Goal: Task Accomplishment & Management: Use online tool/utility

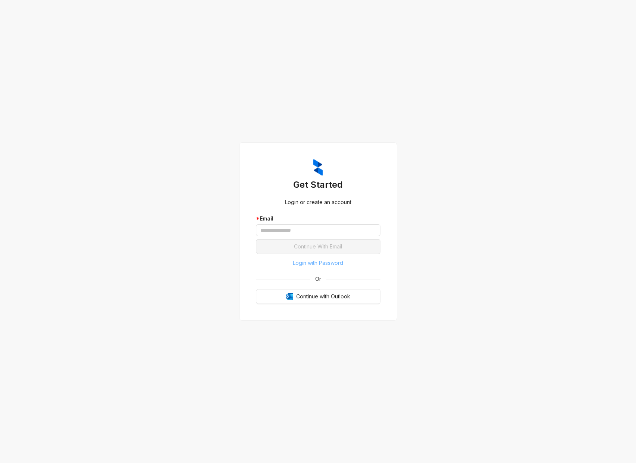
click at [307, 265] on span "Login with Password" at bounding box center [318, 263] width 50 height 8
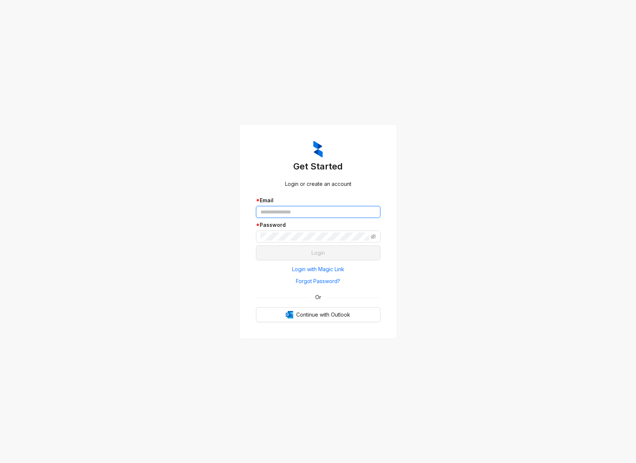
click at [310, 212] on input "text" at bounding box center [318, 212] width 124 height 12
click at [0, 463] on com-1password-button at bounding box center [0, 463] width 0 height 0
type input "**********"
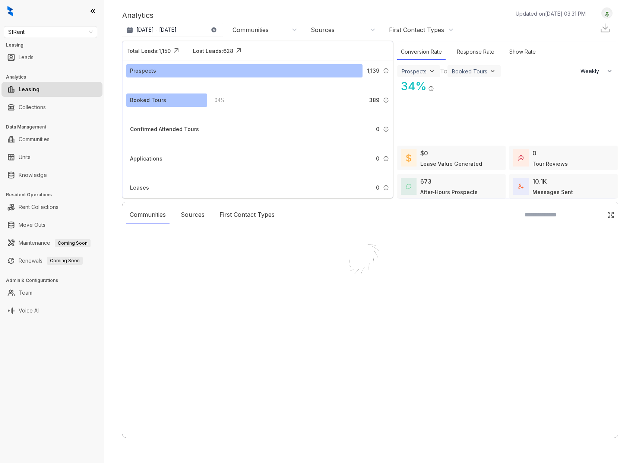
select select "******"
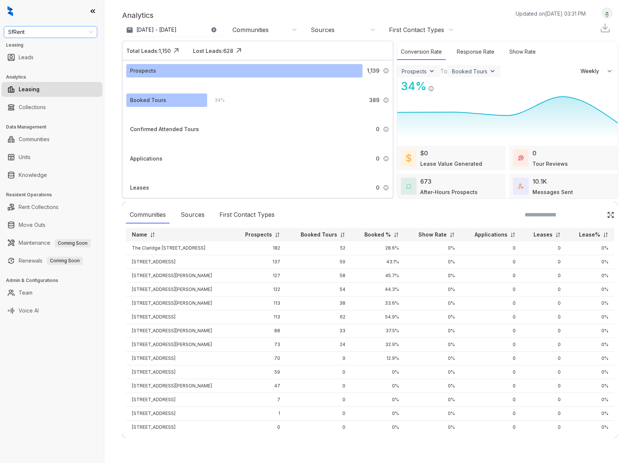
click at [88, 30] on span "SfRent" at bounding box center [50, 31] width 85 height 11
click at [61, 45] on div "Air Communities" at bounding box center [51, 47] width 82 height 8
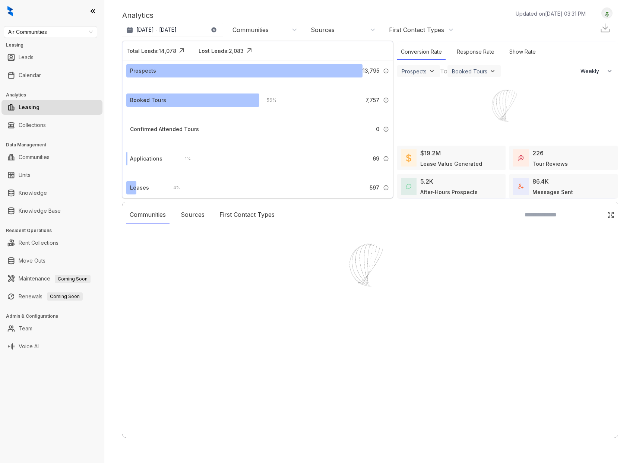
select select "******"
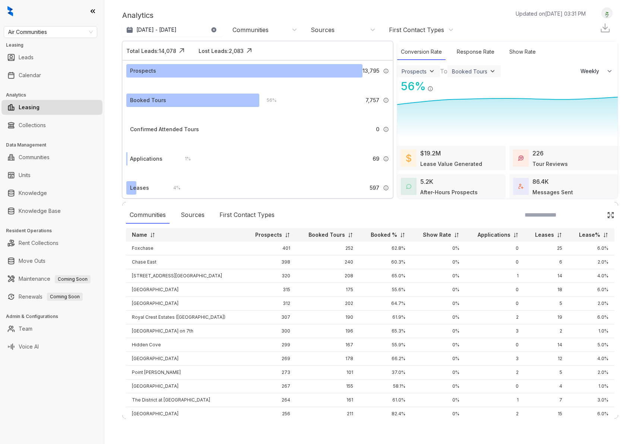
click at [92, 10] on icon at bounding box center [92, 10] width 7 height 7
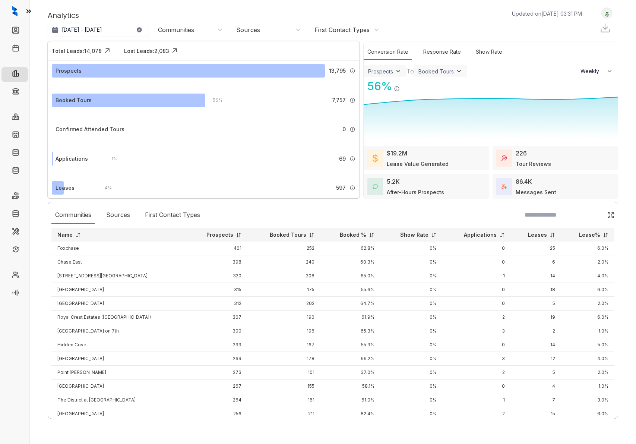
click at [27, 13] on icon at bounding box center [29, 11] width 4 height 3
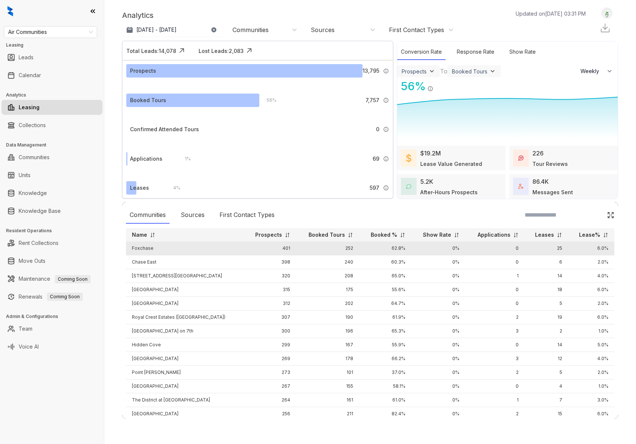
scroll to position [0, 0]
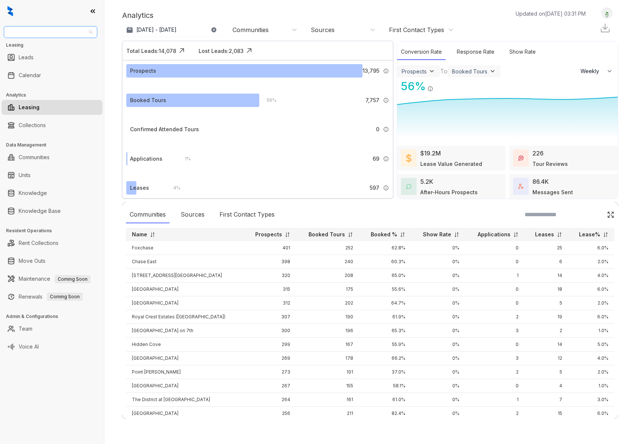
click at [90, 34] on span "Air Communities" at bounding box center [50, 31] width 85 height 11
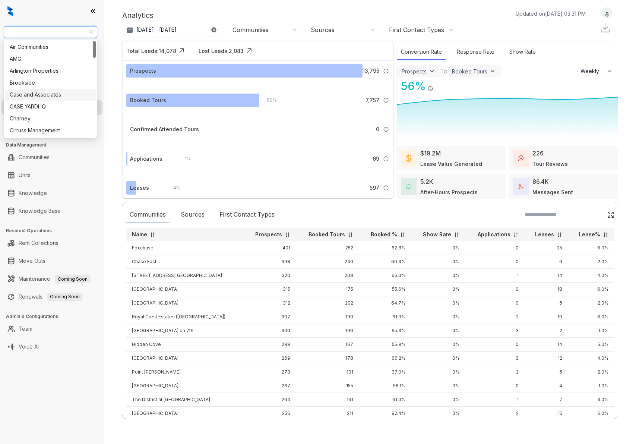
click at [51, 97] on div "Case and Associates" at bounding box center [51, 95] width 82 height 8
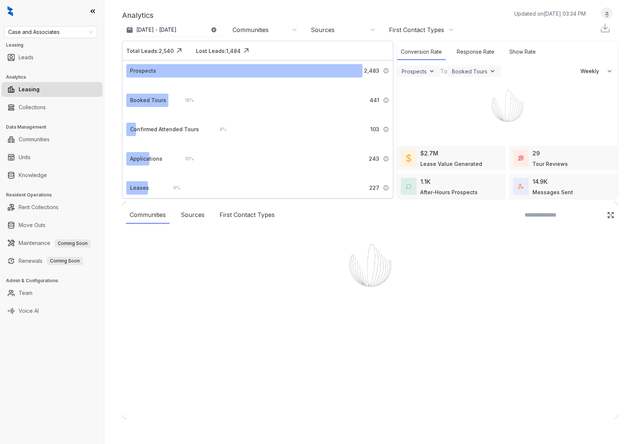
select select "******"
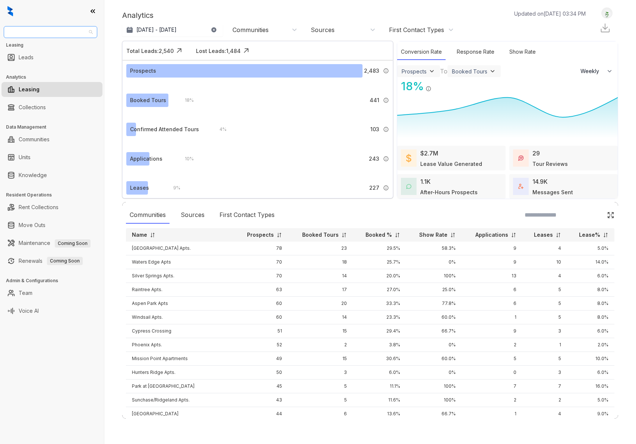
click at [90, 32] on span "Case and Associates" at bounding box center [50, 31] width 85 height 11
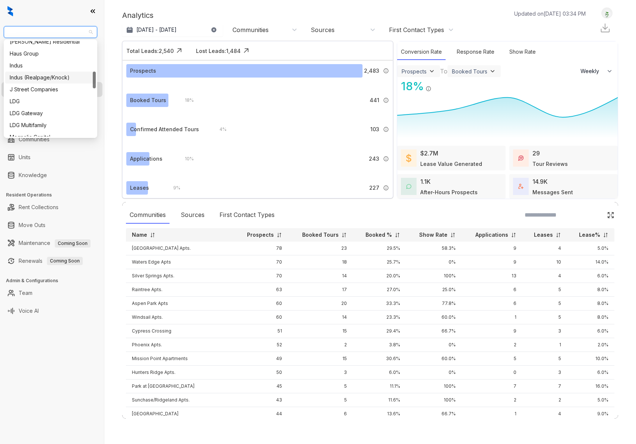
click at [45, 76] on div "Indus (Realpage/Knock)" at bounding box center [51, 77] width 82 height 8
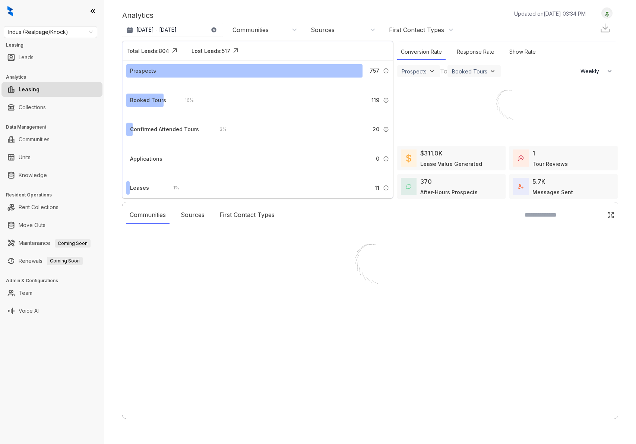
select select "******"
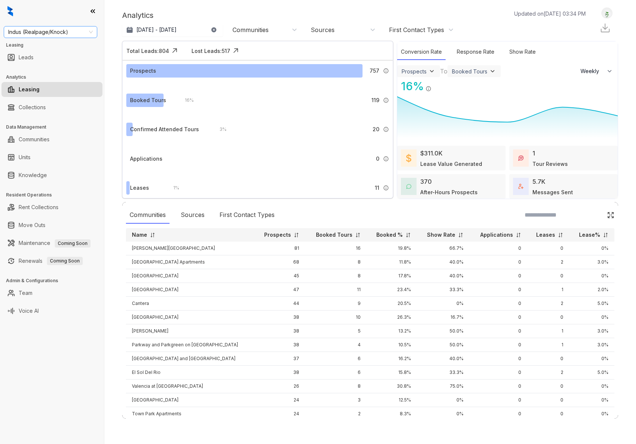
click at [84, 29] on span "Indus (Realpage/Knock)" at bounding box center [50, 31] width 85 height 11
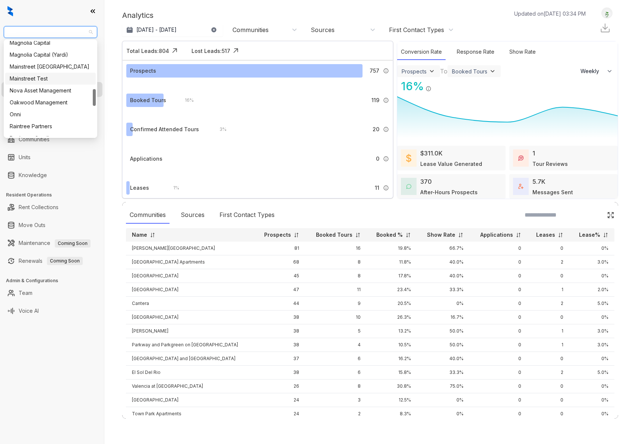
scroll to position [271, 0]
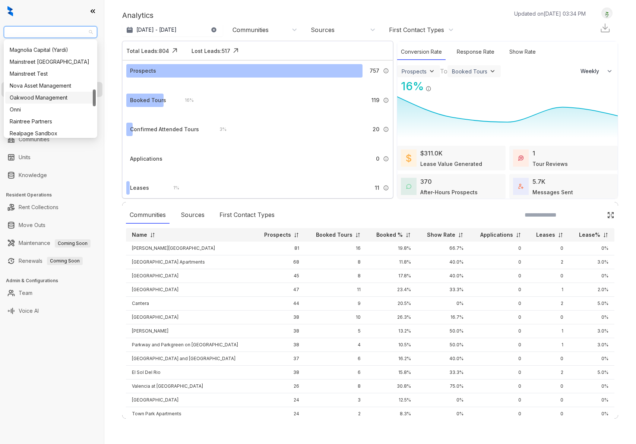
click at [51, 95] on div "Oakwood Management" at bounding box center [51, 98] width 82 height 8
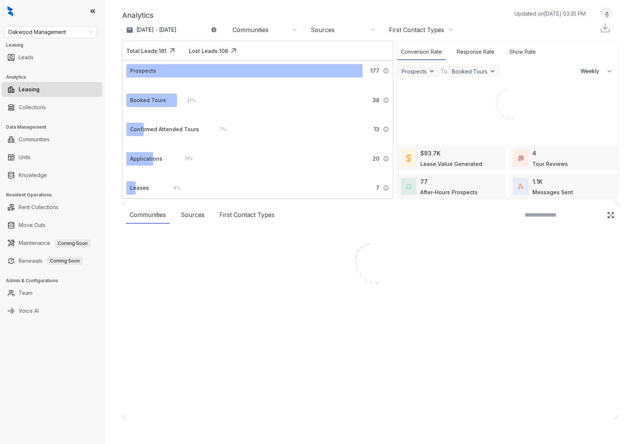
select select "******"
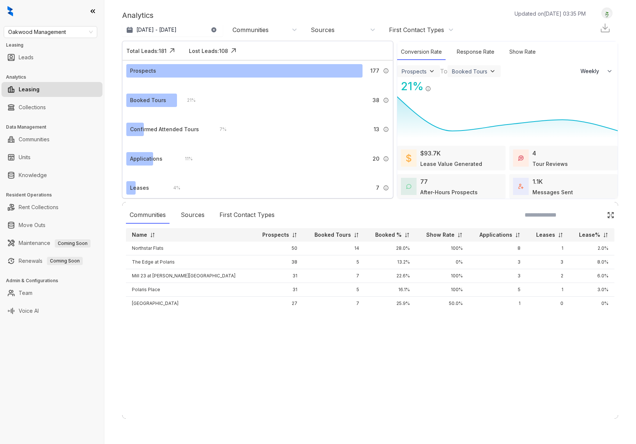
click at [84, 39] on div "Oakwood Management Leasing Leads Analytics Leasing Collections Data Management …" at bounding box center [52, 222] width 104 height 444
click at [85, 35] on span "Oakwood Management" at bounding box center [50, 31] width 85 height 11
click at [88, 33] on span "Oakwood Management" at bounding box center [50, 31] width 85 height 11
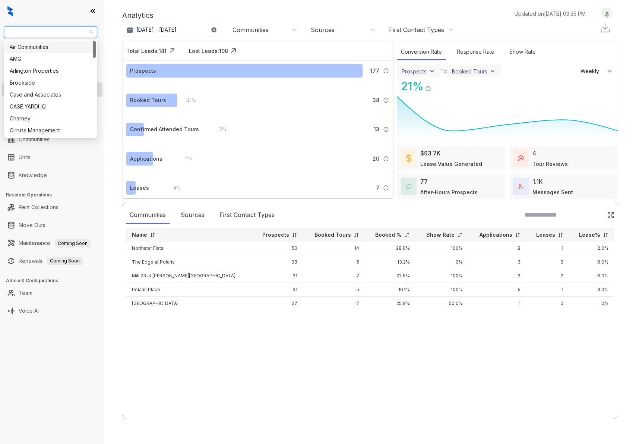
click at [55, 48] on div "Air Communities" at bounding box center [51, 47] width 82 height 8
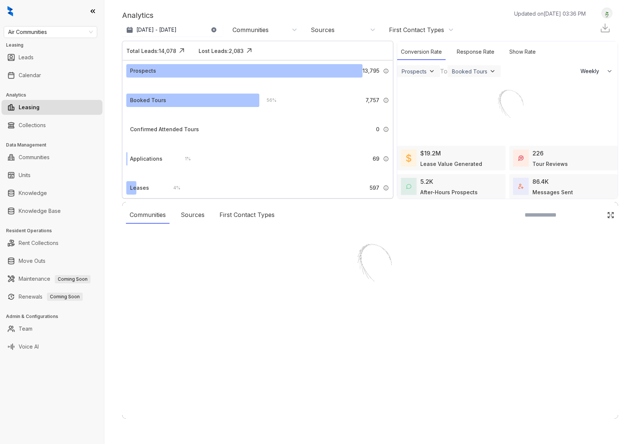
select select "******"
click at [94, 14] on icon at bounding box center [92, 10] width 7 height 7
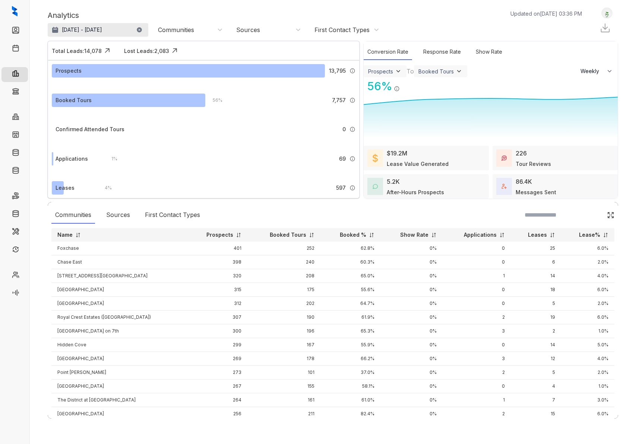
click at [102, 28] on p "[DATE] - [DATE]" at bounding box center [82, 29] width 40 height 7
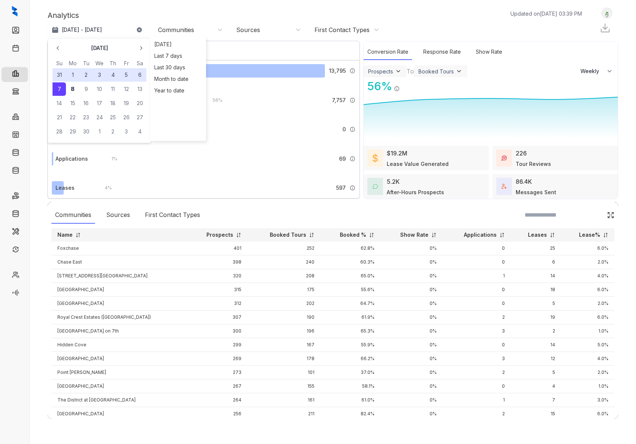
click at [209, 30] on div "Communities" at bounding box center [190, 30] width 65 height 8
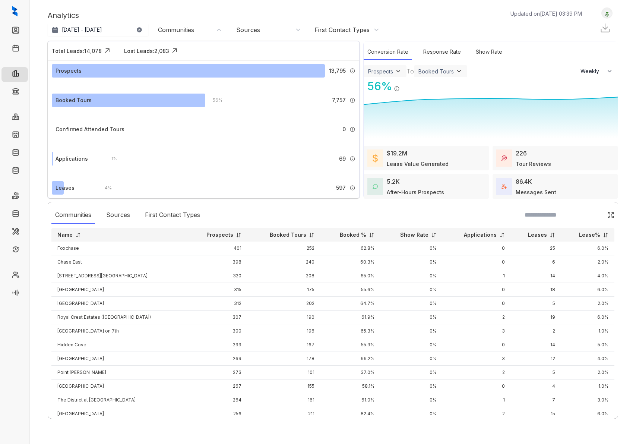
click at [209, 30] on div "Communities" at bounding box center [190, 30] width 65 height 8
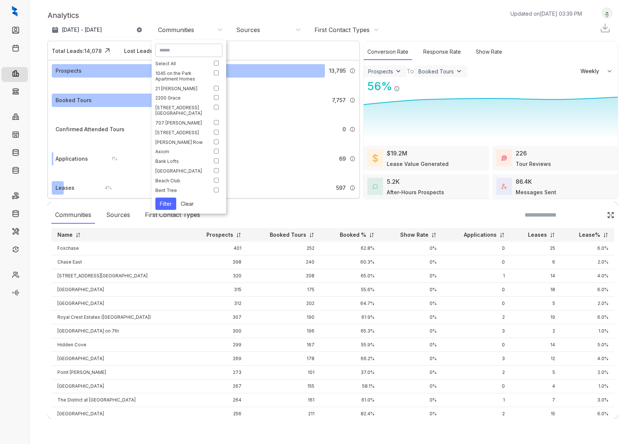
click at [273, 30] on div "Sources" at bounding box center [268, 30] width 65 height 8
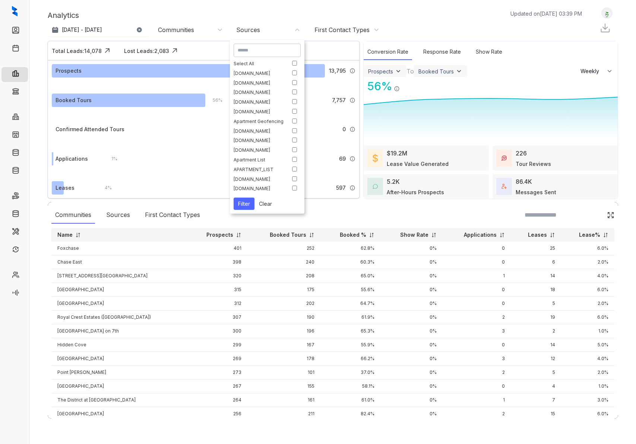
click at [345, 29] on div "First Contact Types" at bounding box center [341, 30] width 55 height 8
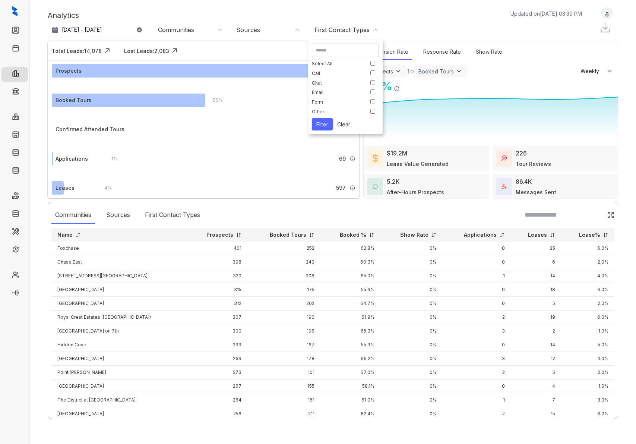
click at [303, 15] on div "Analytics Updated on Sep 08, 2025, 03:39 PM" at bounding box center [319, 15] width 542 height 11
click at [525, 153] on div "226" at bounding box center [521, 153] width 11 height 9
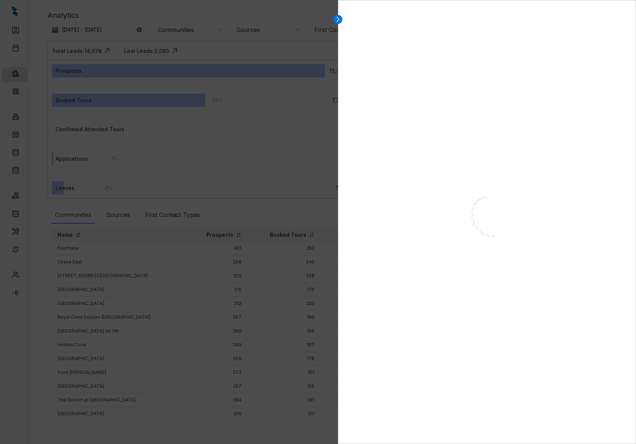
select select "******"
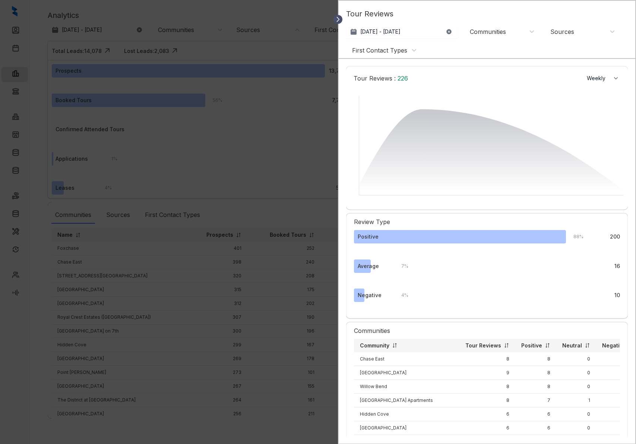
click at [338, 19] on icon at bounding box center [337, 19] width 7 height 7
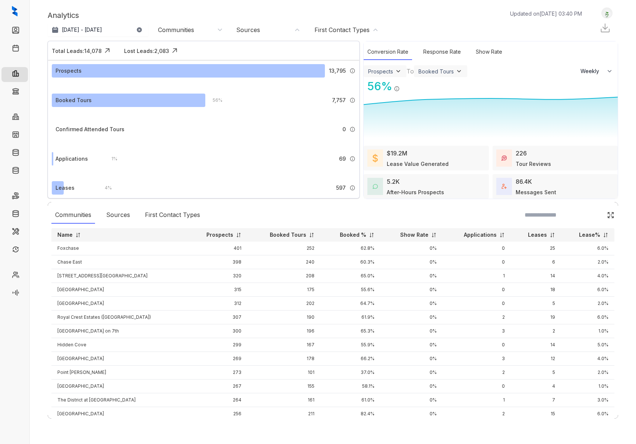
click at [544, 183] on div "86.4K Messages Sent" at bounding box center [536, 186] width 41 height 19
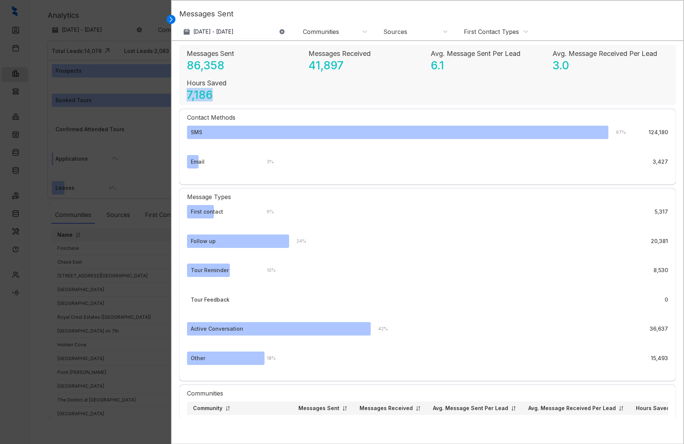
drag, startPoint x: 196, startPoint y: 97, endPoint x: 212, endPoint y: 98, distance: 16.4
click at [212, 98] on p "7,186" at bounding box center [200, 94] width 26 height 13
click at [243, 91] on div "Hours Saved 7,186" at bounding box center [245, 89] width 116 height 23
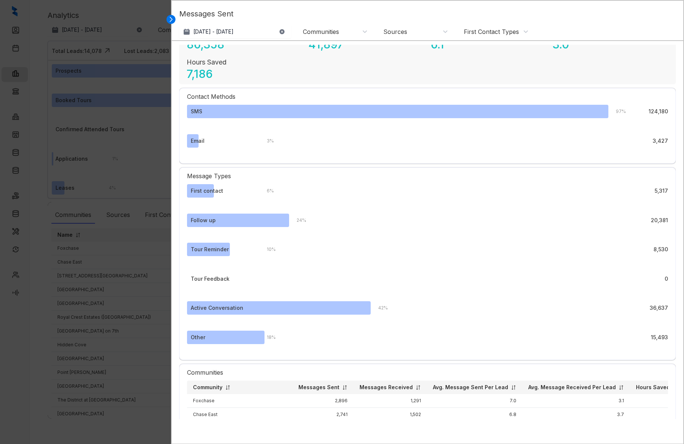
scroll to position [24, 0]
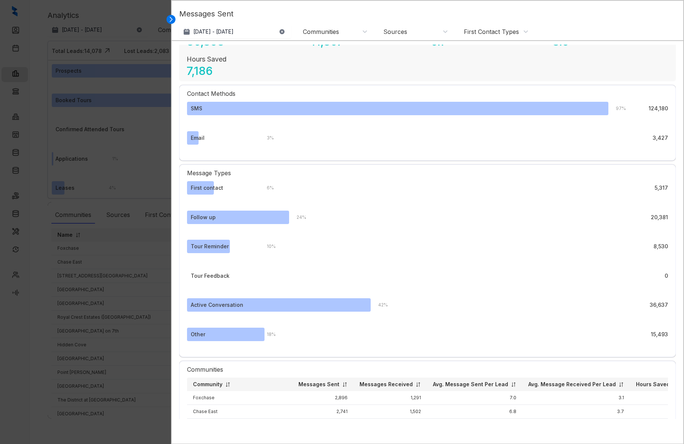
click at [247, 276] on div "Tour Feedback 0" at bounding box center [427, 275] width 481 height 13
click at [398, 303] on div "42 % 36,637" at bounding box center [519, 304] width 297 height 13
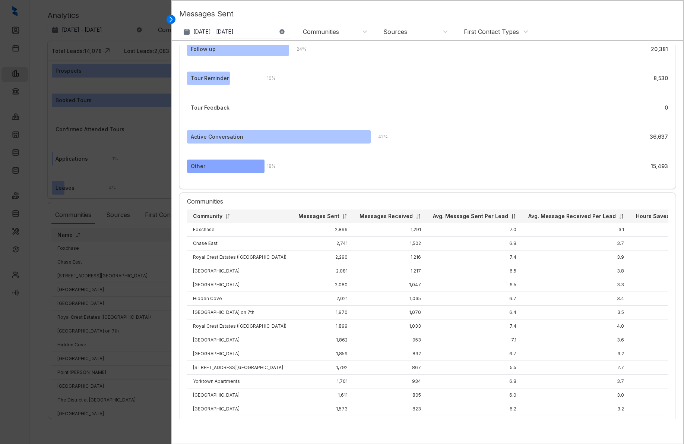
scroll to position [0, 0]
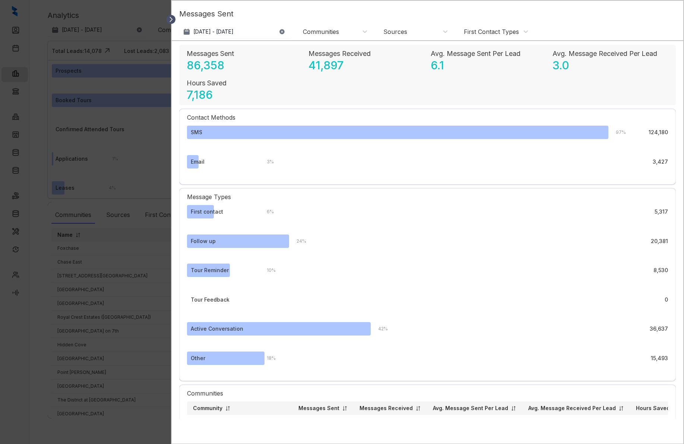
click at [173, 19] on icon at bounding box center [171, 19] width 2 height 4
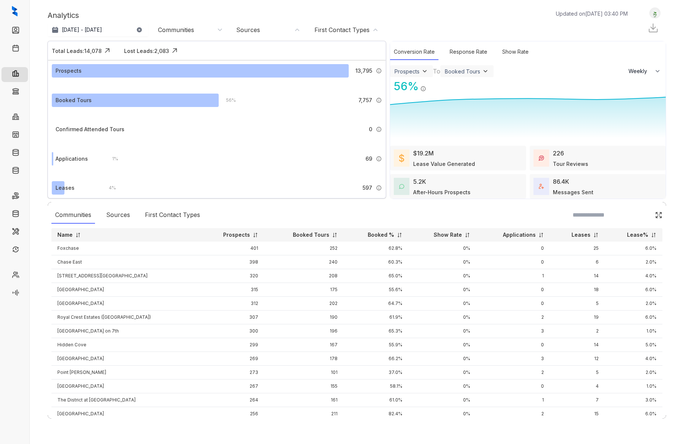
click at [434, 182] on div "5.2K After-Hours Prospects" at bounding box center [441, 186] width 57 height 19
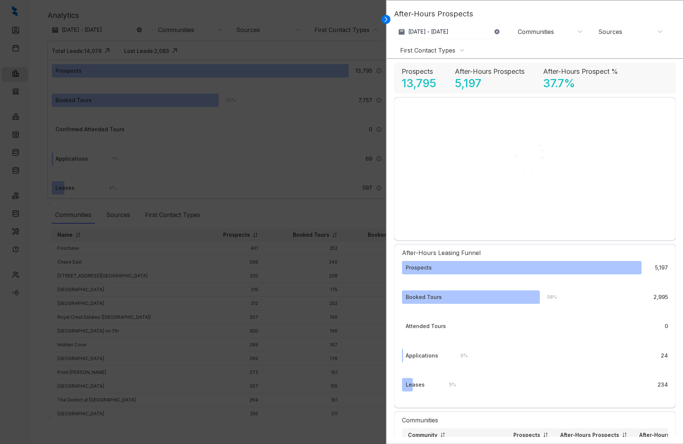
select select "******"
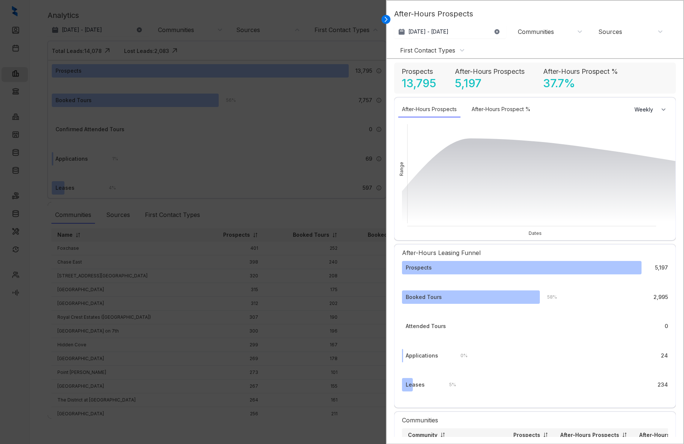
click at [390, 19] on div at bounding box center [386, 19] width 9 height 9
click at [386, 20] on icon at bounding box center [386, 19] width 2 height 4
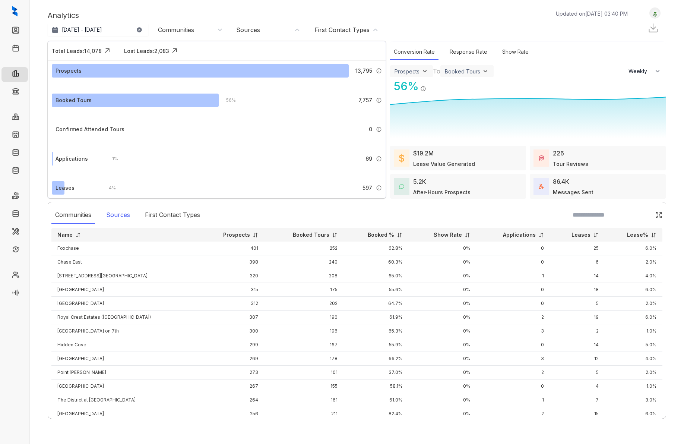
click at [115, 213] on div "Sources" at bounding box center [117, 214] width 31 height 17
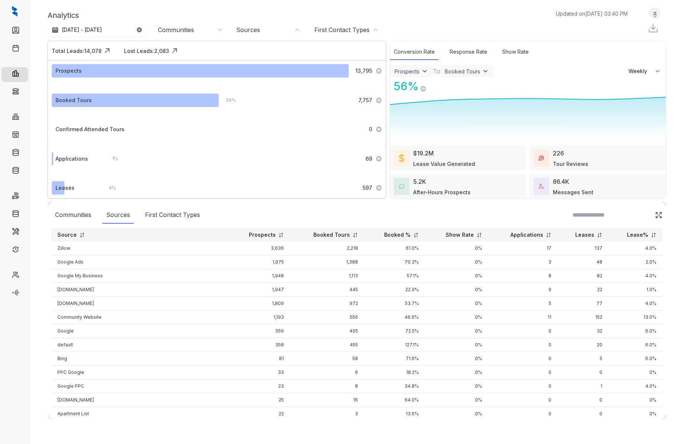
click at [424, 74] on img at bounding box center [424, 70] width 7 height 7
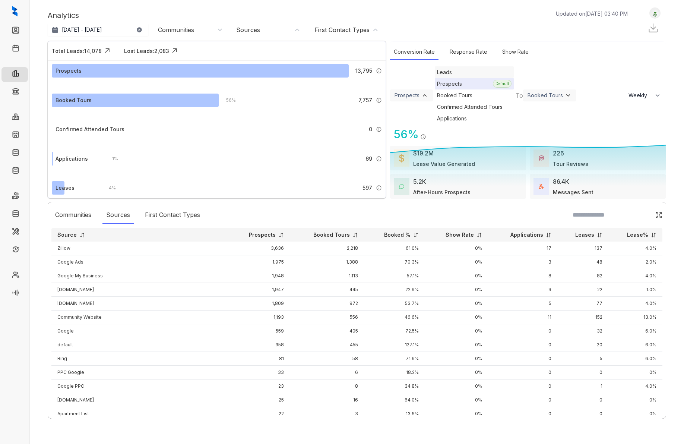
click at [435, 78] on div "Leads" at bounding box center [474, 72] width 79 height 12
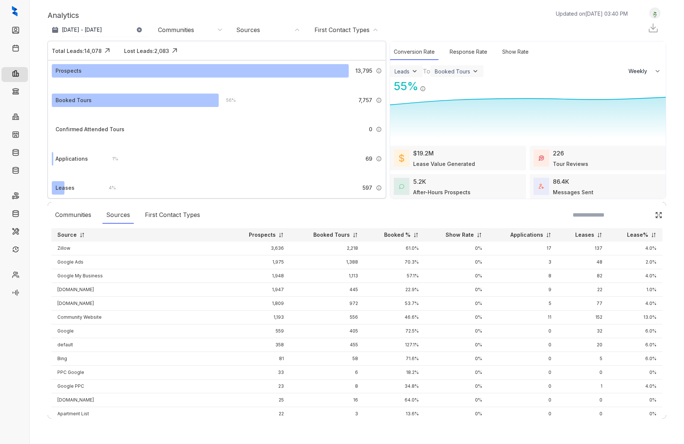
click at [472, 69] on img at bounding box center [475, 70] width 7 height 7
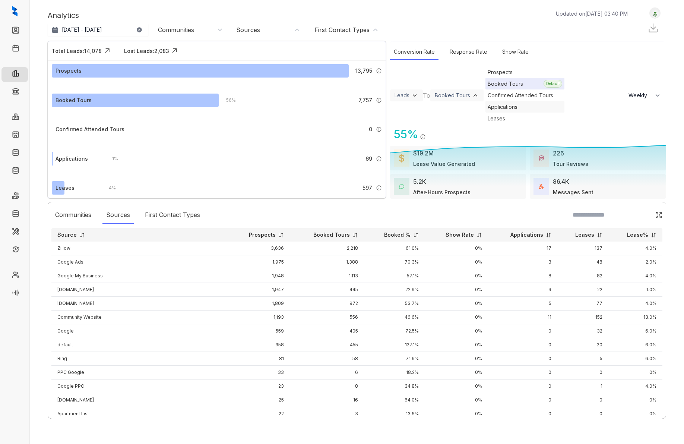
click at [486, 113] on div "Applications" at bounding box center [525, 107] width 79 height 12
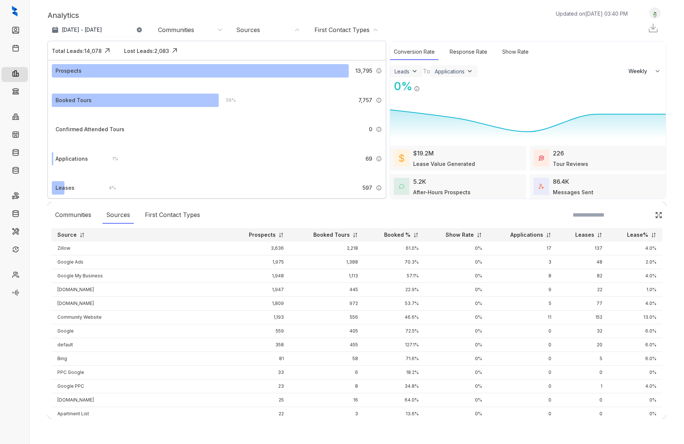
click at [468, 73] on img at bounding box center [469, 70] width 7 height 7
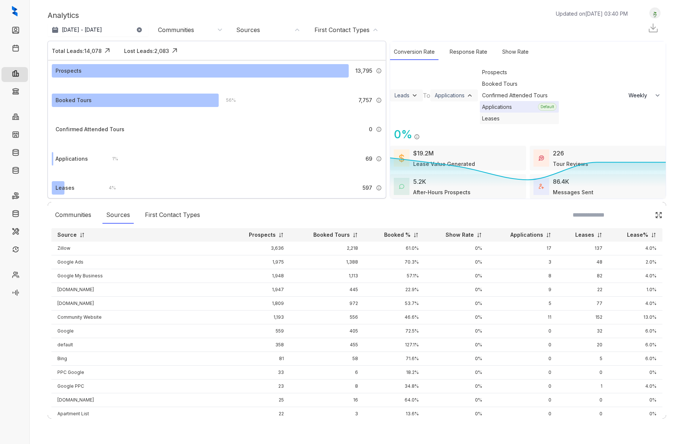
click at [480, 124] on div "Leases" at bounding box center [519, 119] width 79 height 12
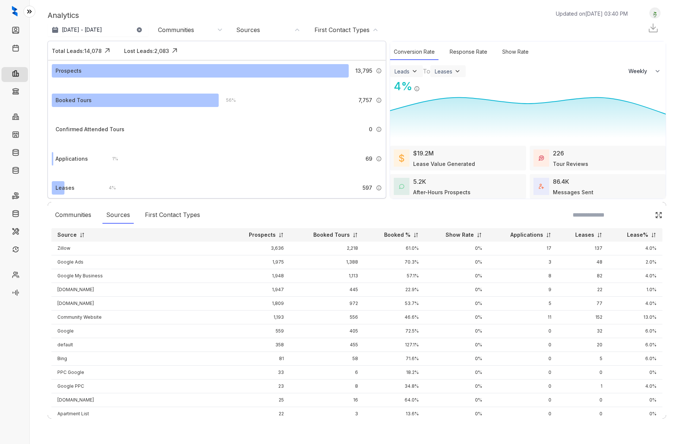
click at [26, 11] on icon at bounding box center [29, 11] width 7 height 7
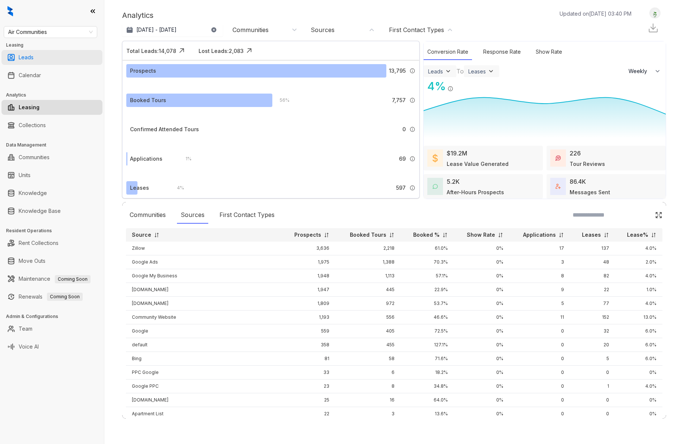
click at [29, 56] on link "Leads" at bounding box center [26, 57] width 15 height 15
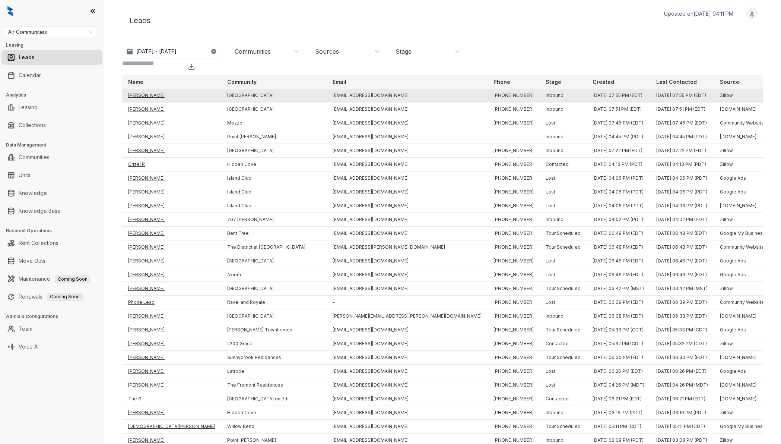
click at [142, 89] on td "Natalia Bernal" at bounding box center [171, 96] width 99 height 14
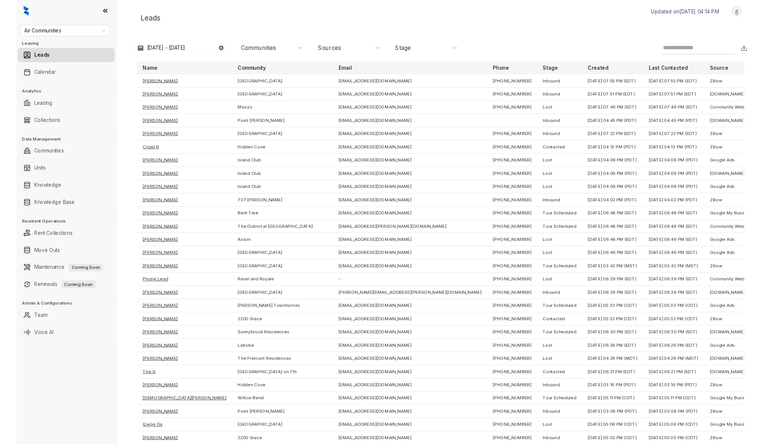
scroll to position [2, 0]
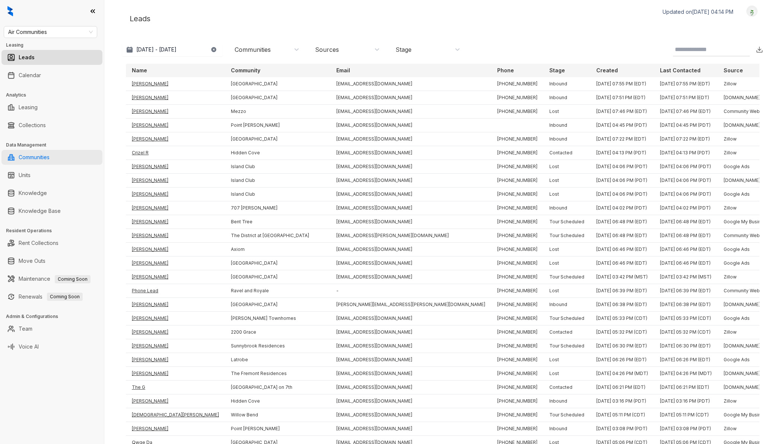
click at [24, 156] on link "Communities" at bounding box center [34, 157] width 31 height 15
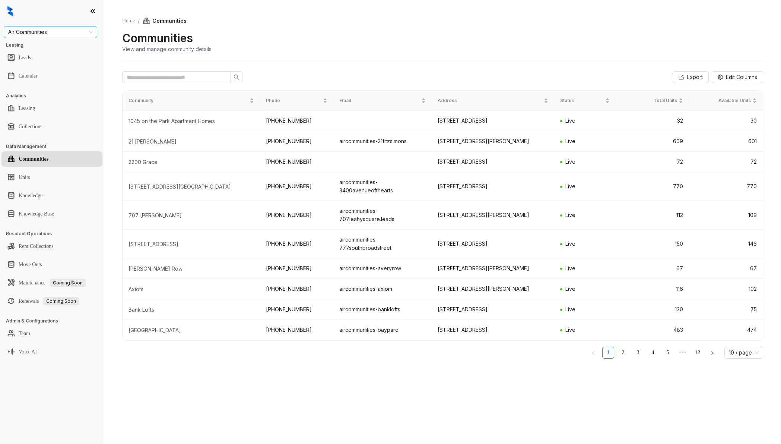
click at [89, 33] on span "Air Communities" at bounding box center [50, 31] width 85 height 11
click at [48, 82] on div "Brookside" at bounding box center [51, 83] width 82 height 8
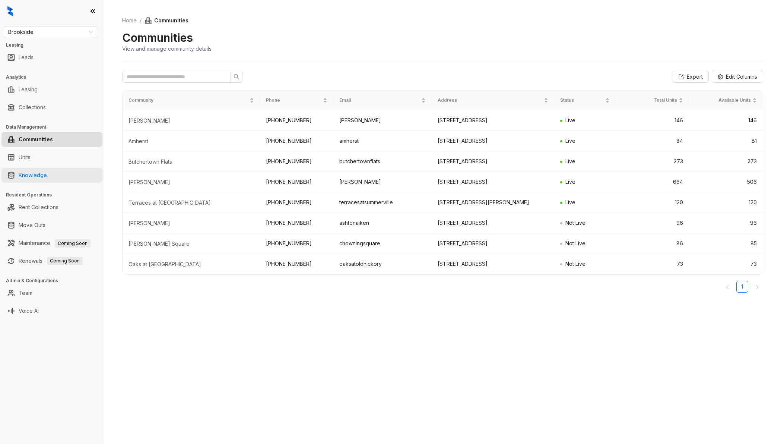
click at [34, 173] on link "Knowledge" at bounding box center [33, 175] width 28 height 15
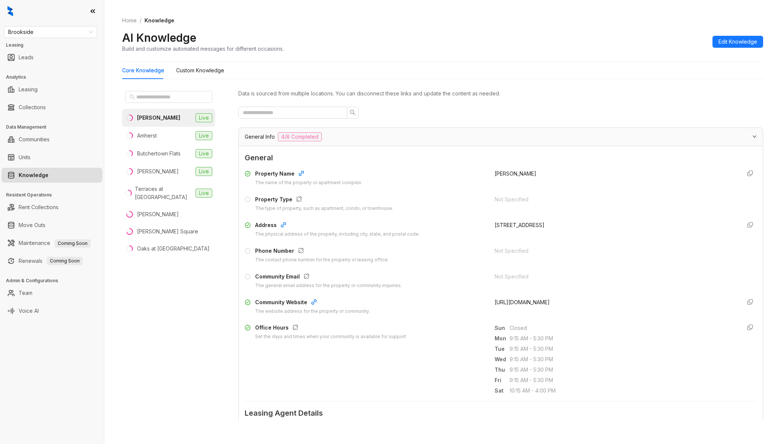
click at [755, 137] on icon "expanded" at bounding box center [755, 136] width 4 height 4
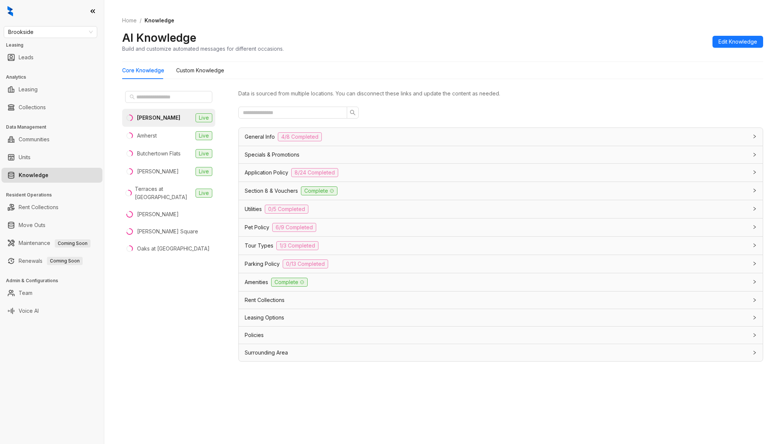
click at [295, 156] on span "Specials & Promotions" at bounding box center [272, 155] width 55 height 8
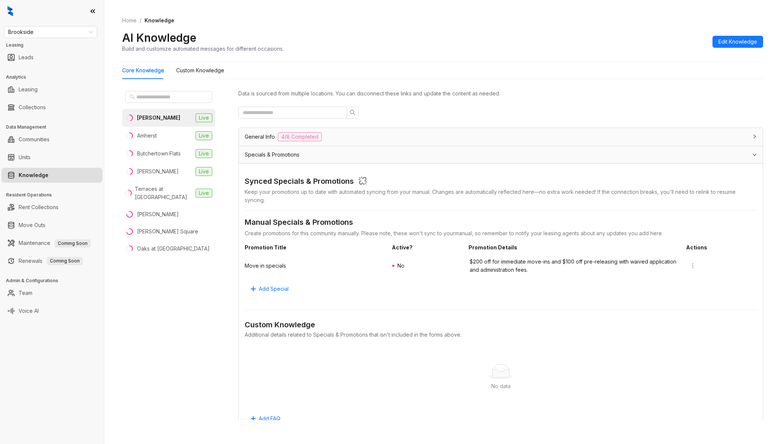
click at [295, 156] on span "Specials & Promotions" at bounding box center [272, 155] width 55 height 8
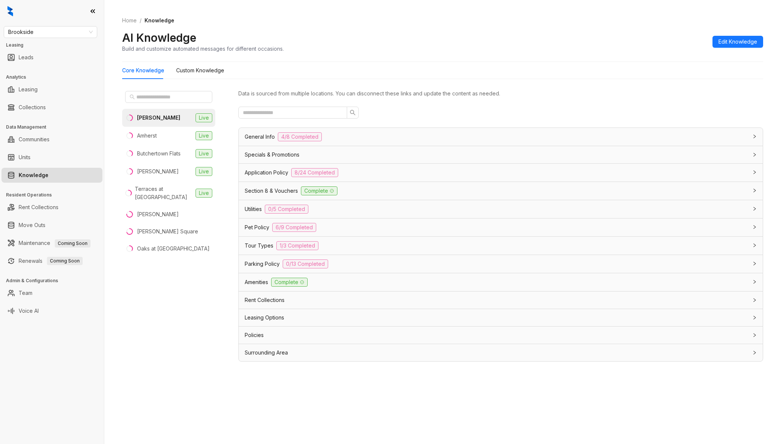
click at [267, 173] on span "Application Policy" at bounding box center [267, 172] width 44 height 8
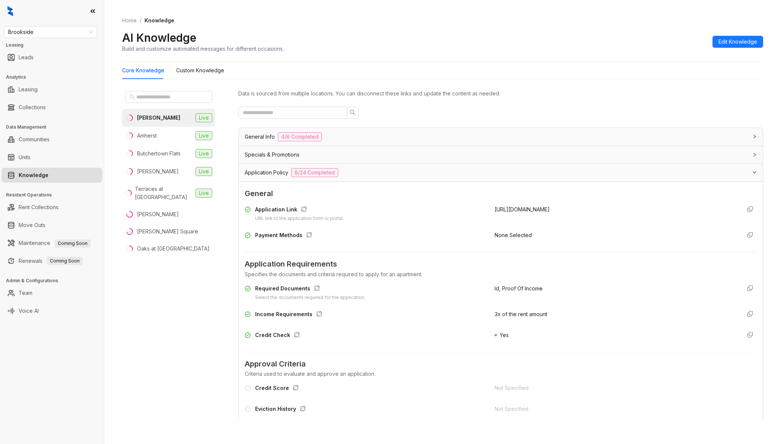
click at [392, 173] on div "Application Policy 8/24 Completed" at bounding box center [496, 172] width 503 height 9
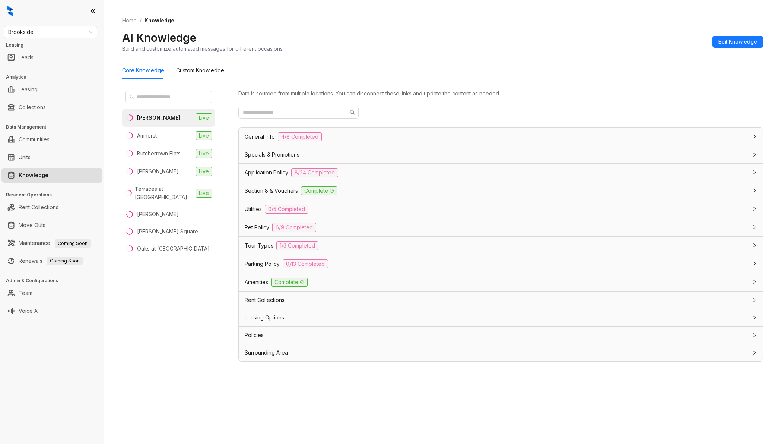
click at [327, 229] on div "Pet Policy 6/9 Completed" at bounding box center [496, 227] width 503 height 9
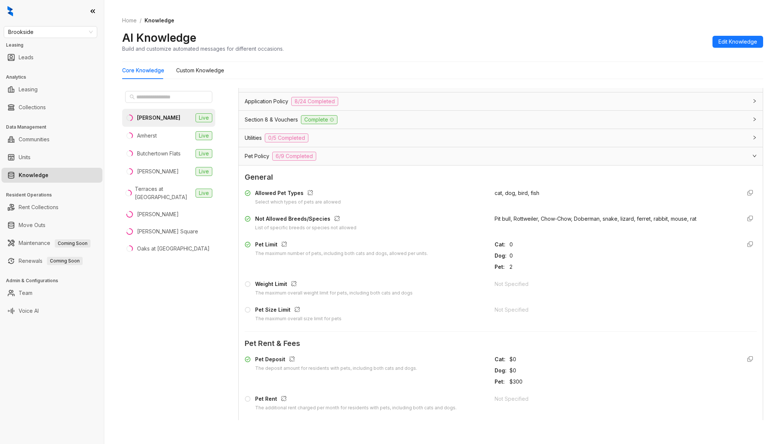
scroll to position [70, 0]
click at [30, 293] on link "Team" at bounding box center [26, 292] width 14 height 15
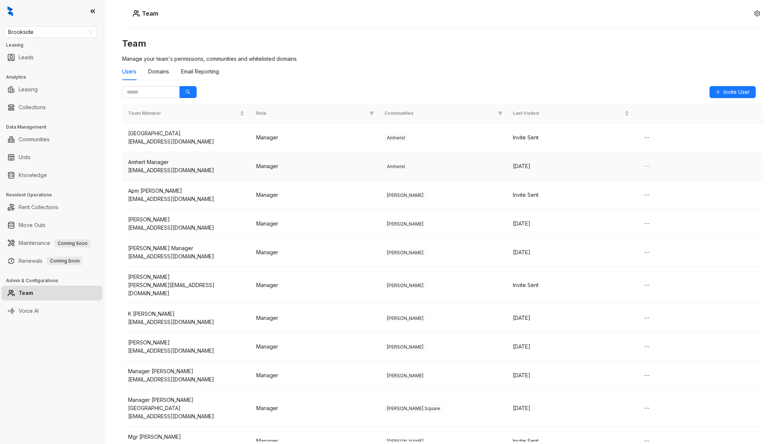
click at [645, 164] on icon "ellipsis" at bounding box center [647, 166] width 6 height 6
click at [167, 172] on div "mgramherst@brooksideproperties.com" at bounding box center [186, 170] width 116 height 8
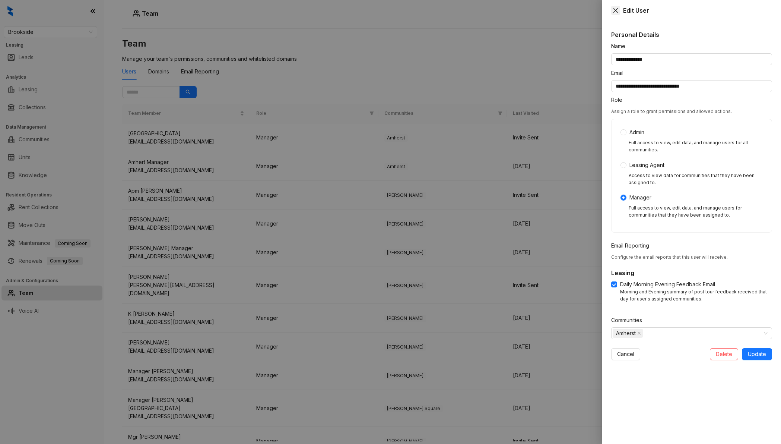
click at [617, 12] on icon "close" at bounding box center [616, 10] width 6 height 6
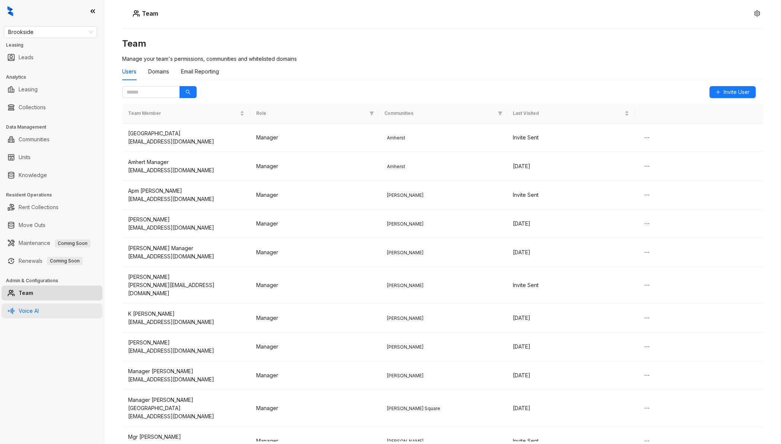
click at [31, 309] on link "Voice AI" at bounding box center [29, 310] width 20 height 15
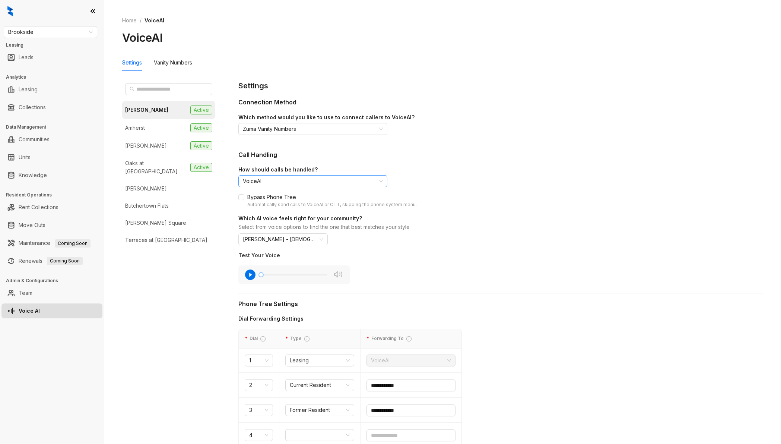
click at [370, 180] on span "VoiceAI" at bounding box center [313, 181] width 140 height 11
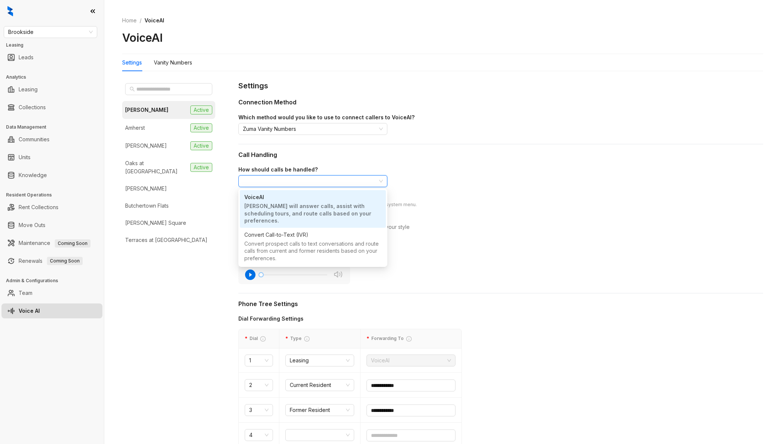
click at [483, 183] on div "How should calls be handled? VoiceAI" at bounding box center [500, 176] width 525 height 22
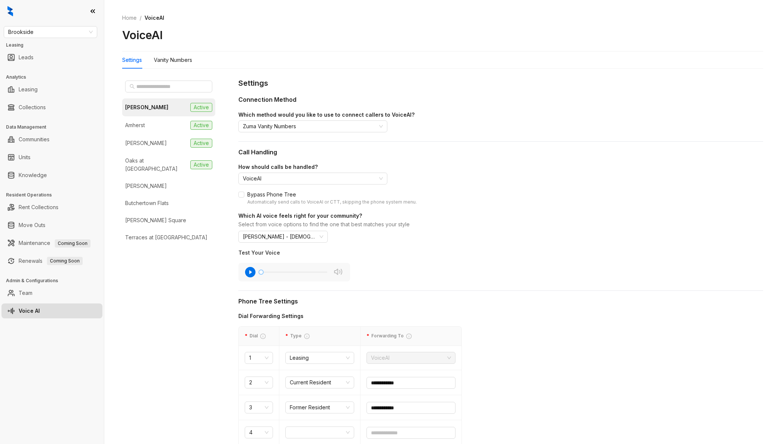
scroll to position [3, 0]
drag, startPoint x: 484, startPoint y: 227, endPoint x: 439, endPoint y: 233, distance: 44.8
click at [484, 227] on div "Select from voice options to find the one that best matches your style" at bounding box center [500, 224] width 525 height 9
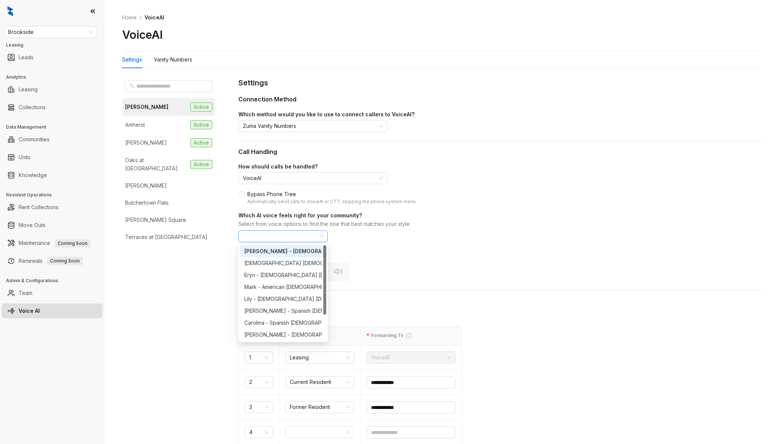
click at [313, 237] on span "Natasha - American Female" at bounding box center [283, 236] width 80 height 11
click at [521, 248] on div "How should calls be handled? VoiceAI Bypass Phone Tree Automatically send calls…" at bounding box center [500, 221] width 525 height 118
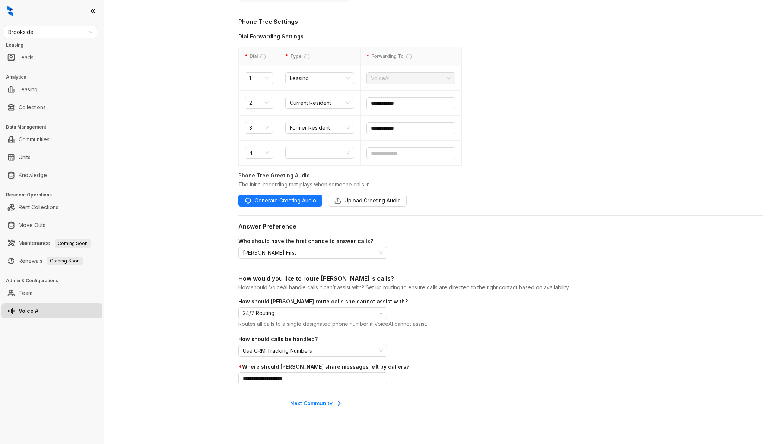
scroll to position [281, 0]
click at [309, 254] on span "Kelsey Answers First" at bounding box center [313, 253] width 140 height 11
click at [355, 315] on span "24/7 Routing" at bounding box center [313, 313] width 140 height 11
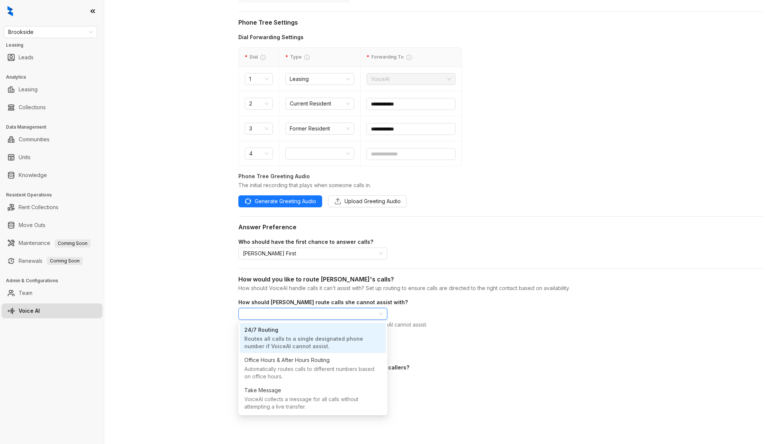
click at [210, 338] on div "Abigail Active Amherst Active Collins Active Oaks at Old Hickory Active Ashton …" at bounding box center [174, 118] width 104 height 639
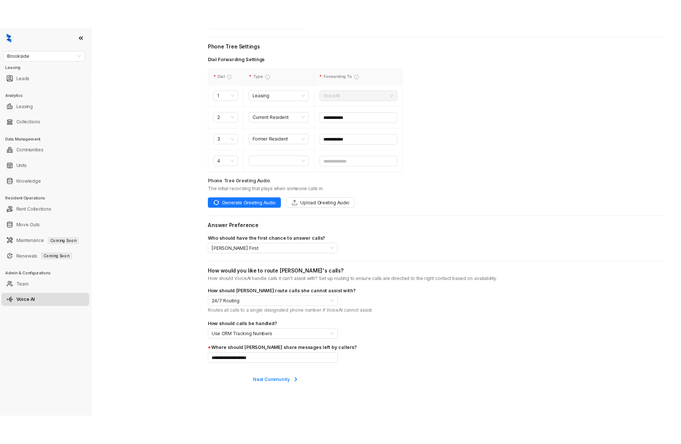
scroll to position [280, 0]
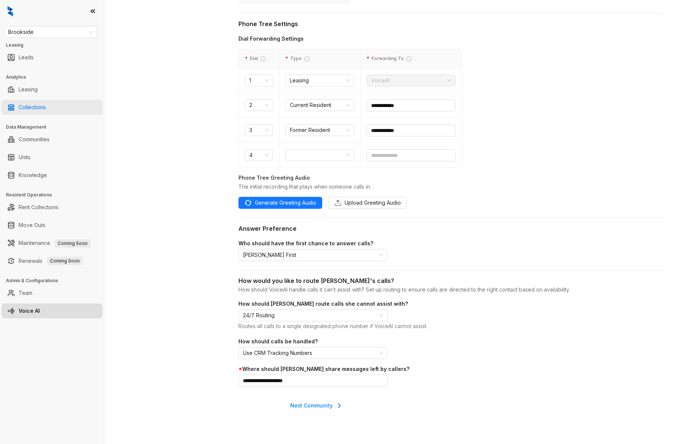
click at [30, 108] on link "Collections" at bounding box center [32, 107] width 27 height 15
click at [86, 32] on span "Brookside" at bounding box center [50, 31] width 85 height 11
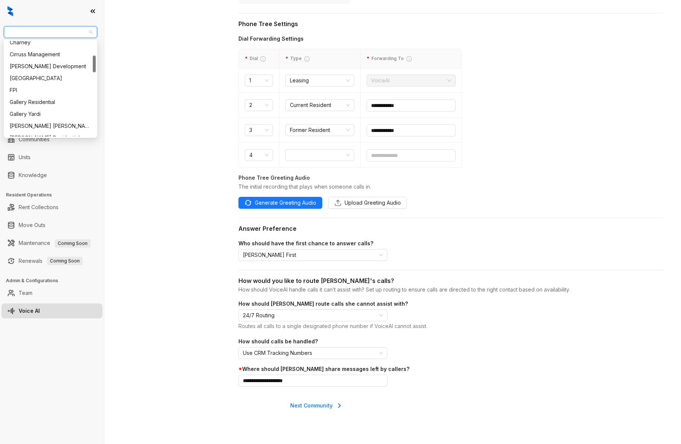
scroll to position [81, 0]
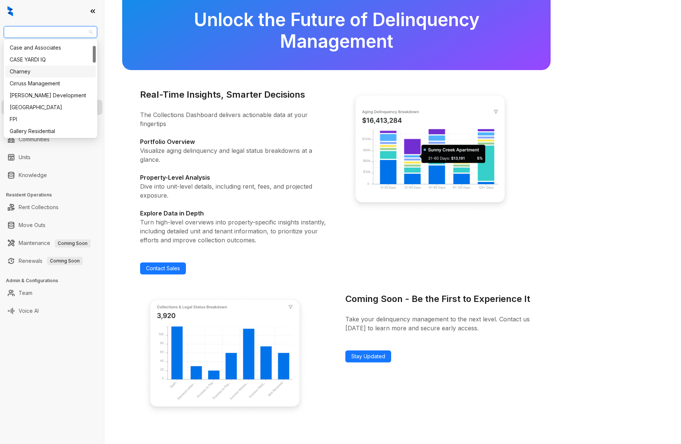
scroll to position [6, 0]
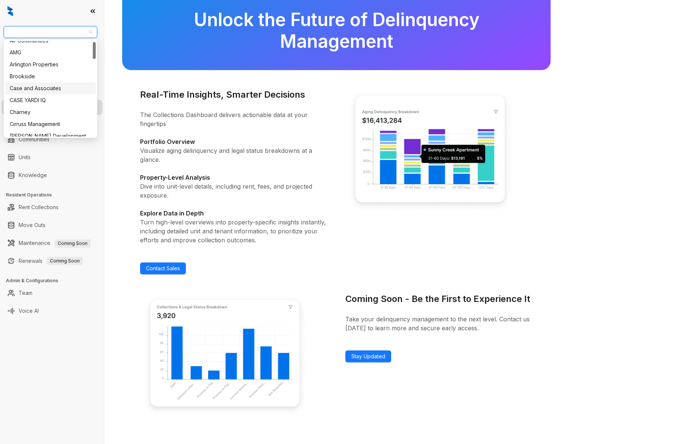
click at [45, 89] on div "Case and Associates" at bounding box center [51, 88] width 82 height 8
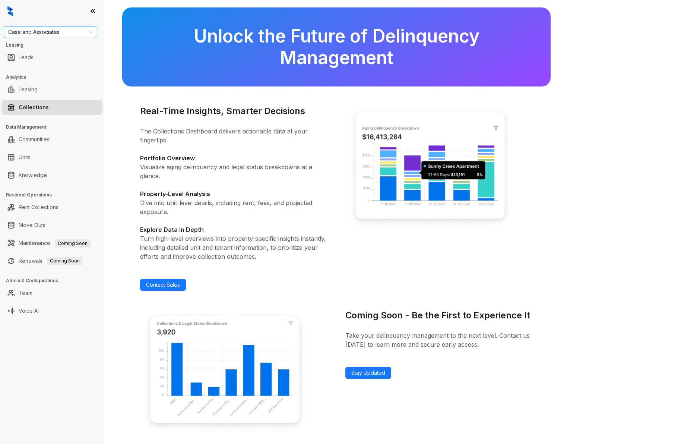
click at [67, 32] on span "Case and Associates" at bounding box center [50, 31] width 85 height 11
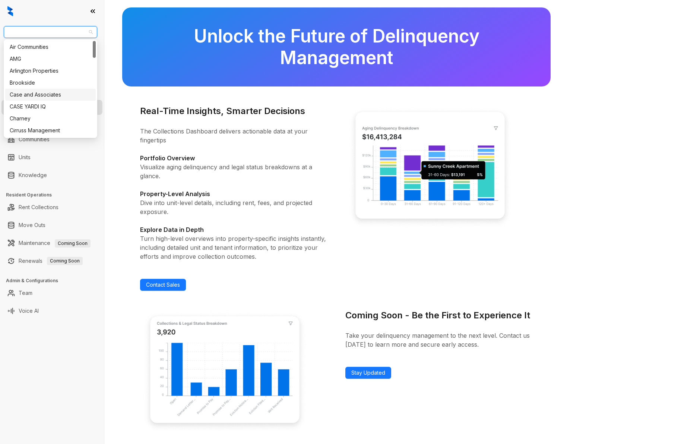
click at [45, 97] on div "Case and Associates" at bounding box center [51, 95] width 82 height 8
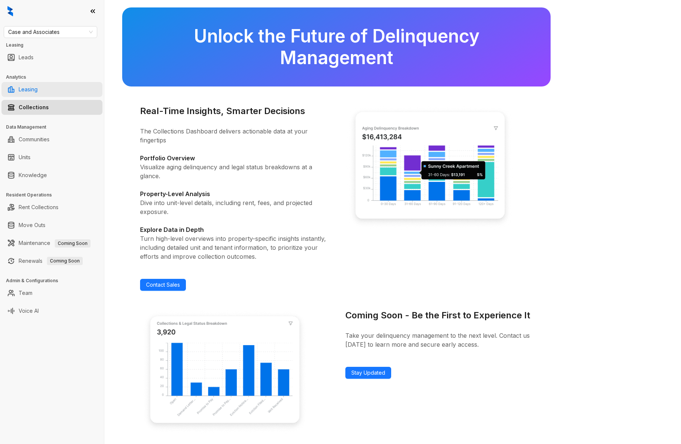
click at [38, 91] on link "Leasing" at bounding box center [28, 89] width 19 height 15
select select "******"
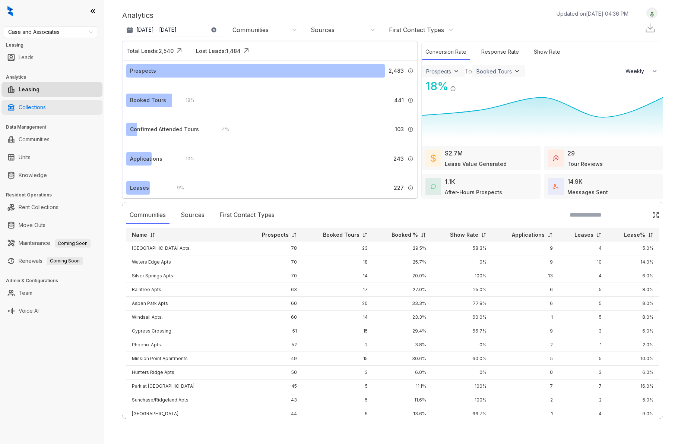
click at [36, 113] on link "Collections" at bounding box center [32, 107] width 27 height 15
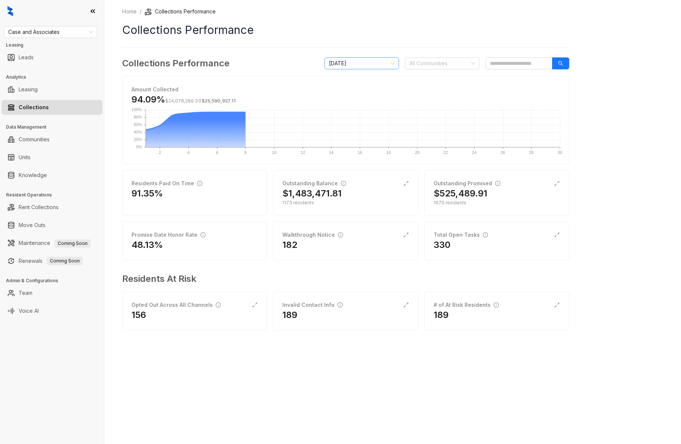
click at [392, 64] on span "[DATE]" at bounding box center [362, 63] width 66 height 11
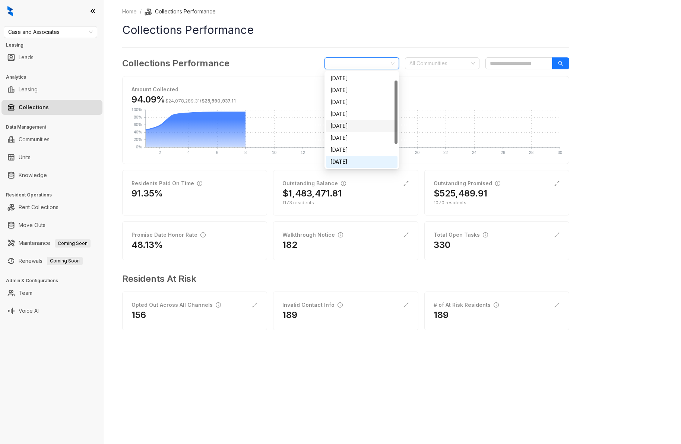
click at [369, 122] on div "[DATE]" at bounding box center [362, 126] width 63 height 8
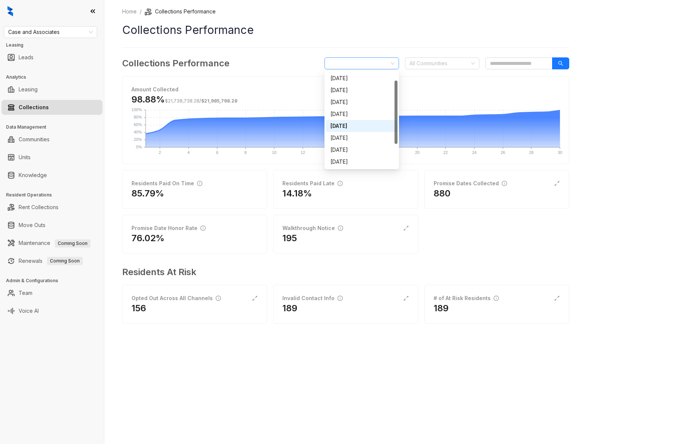
click at [367, 66] on span "[DATE]" at bounding box center [362, 63] width 66 height 11
click at [361, 162] on div "[DATE]" at bounding box center [362, 162] width 63 height 8
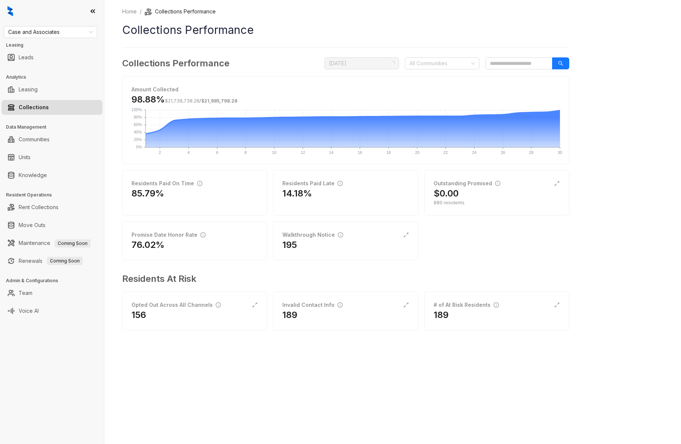
click at [604, 168] on div "Home / Collections Performance Collections Performance Collections Performance …" at bounding box center [392, 222] width 577 height 444
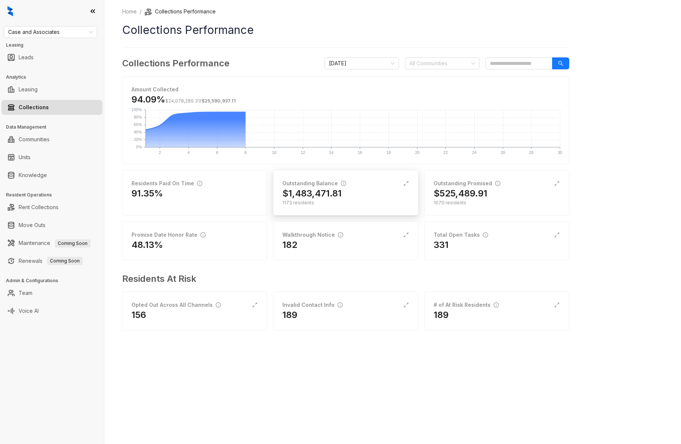
click at [329, 194] on h2 "$1,483,471.81" at bounding box center [311, 193] width 59 height 12
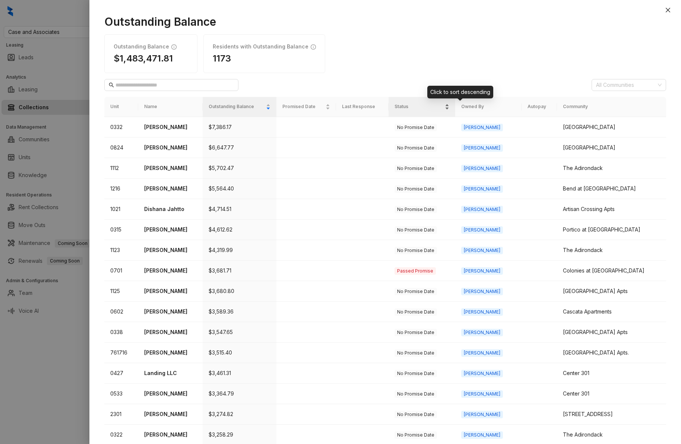
click at [450, 108] on div "Status" at bounding box center [422, 106] width 55 height 7
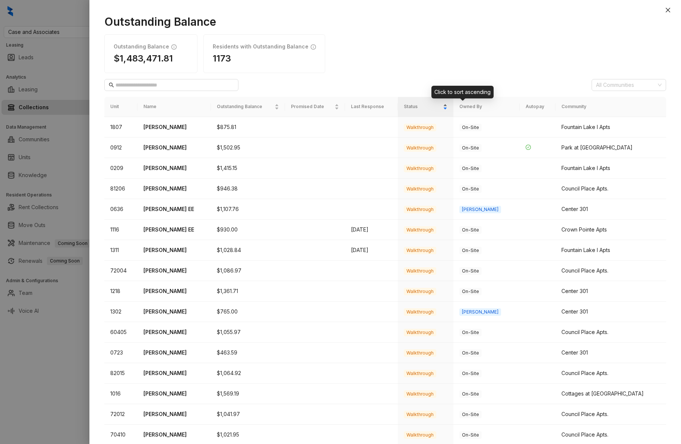
click at [448, 108] on div "Status" at bounding box center [426, 106] width 44 height 7
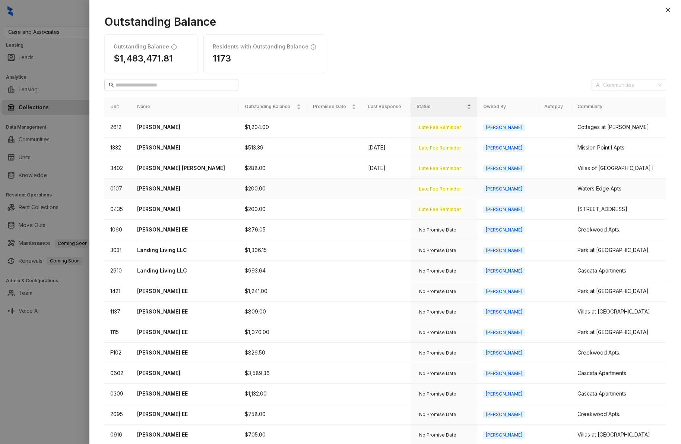
scroll to position [108, 0]
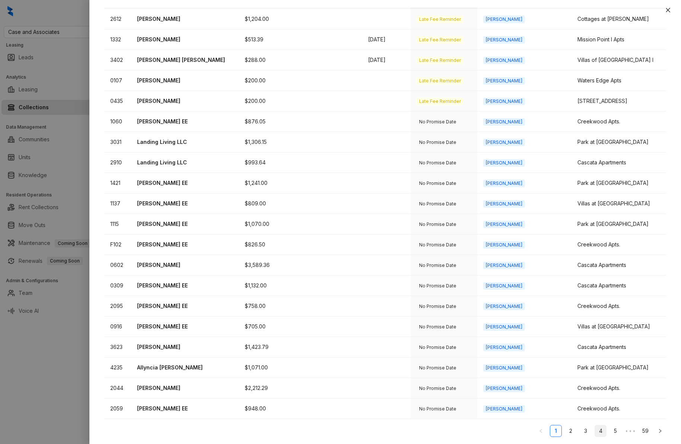
click at [600, 431] on link "4" at bounding box center [600, 430] width 11 height 11
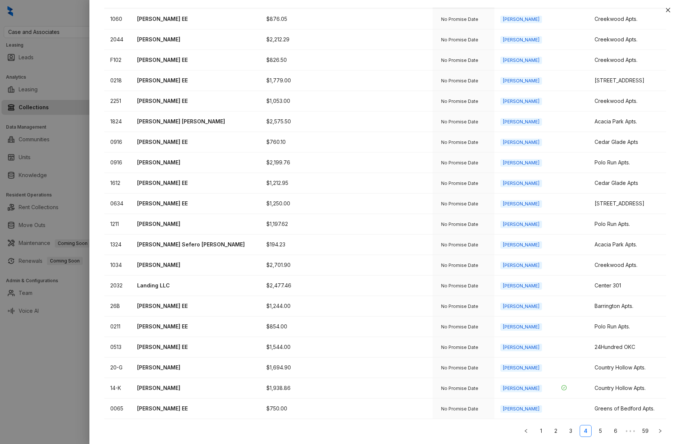
click at [646, 430] on link "59" at bounding box center [645, 430] width 11 height 11
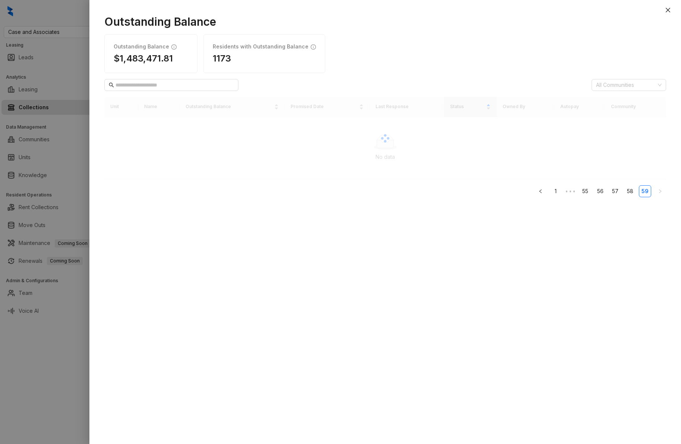
scroll to position [0, 0]
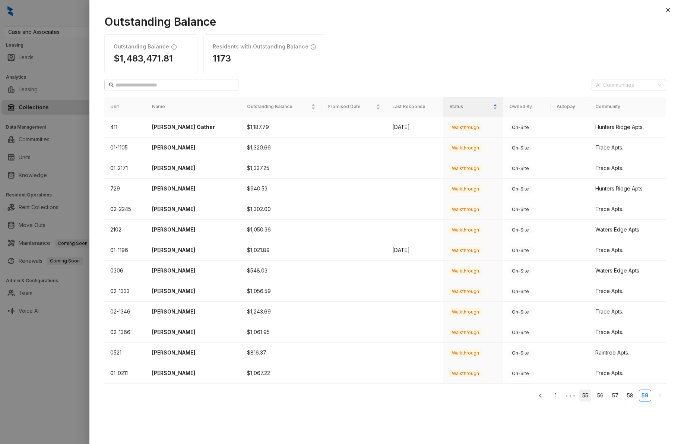
click at [586, 396] on link "55" at bounding box center [585, 395] width 11 height 11
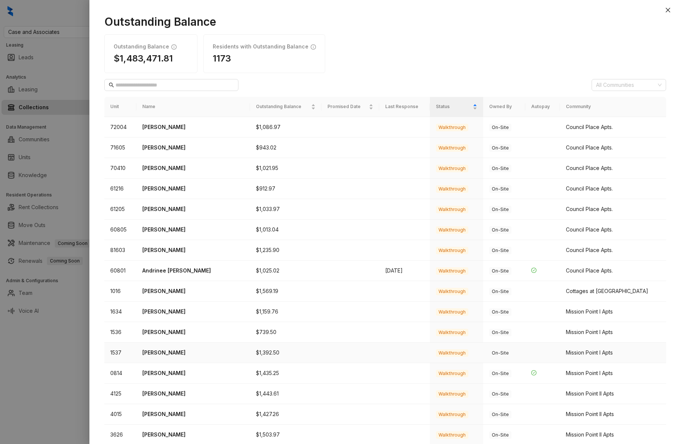
scroll to position [108, 0]
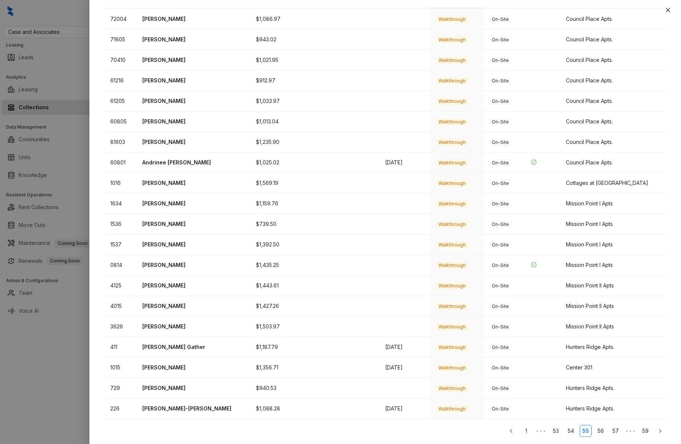
click at [554, 429] on link "53" at bounding box center [555, 430] width 11 height 11
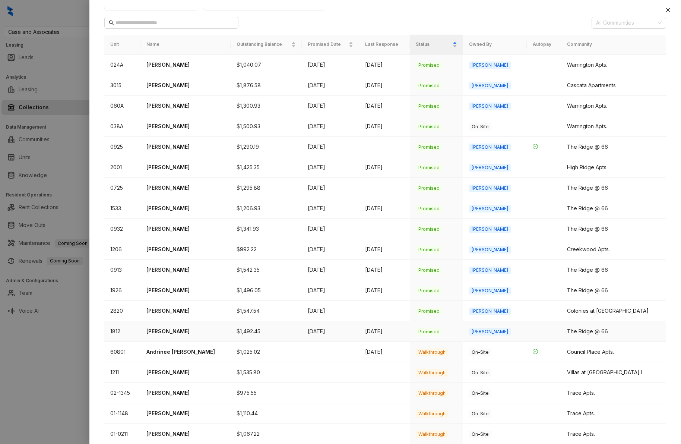
scroll to position [59, 0]
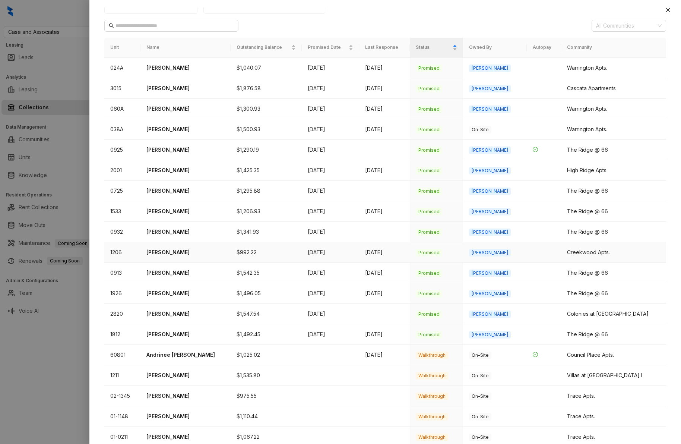
click at [160, 251] on p "[PERSON_NAME]" at bounding box center [185, 252] width 79 height 8
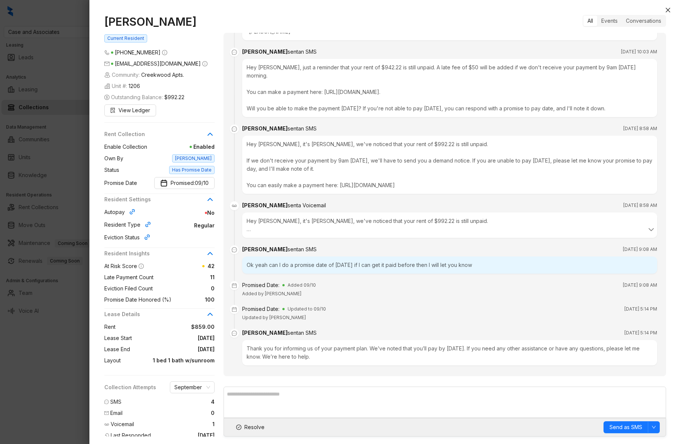
scroll to position [2, 0]
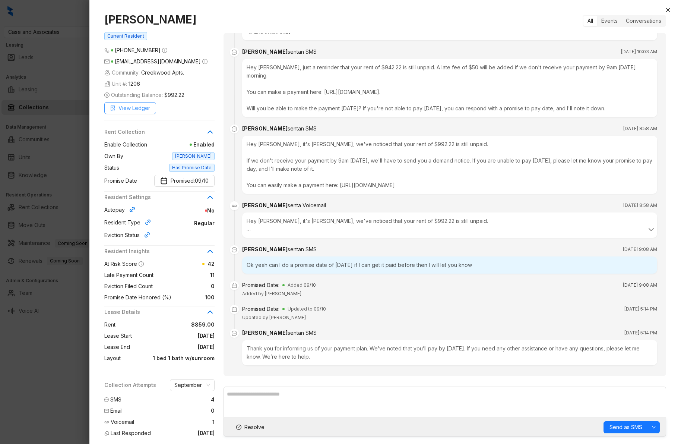
click at [140, 109] on span "View Ledger" at bounding box center [134, 108] width 32 height 8
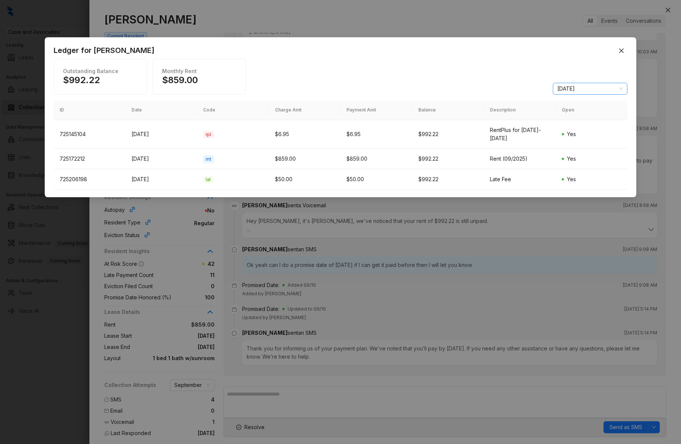
click at [620, 89] on span "[DATE]" at bounding box center [590, 88] width 66 height 11
click at [579, 141] on div "[DATE]" at bounding box center [590, 139] width 63 height 8
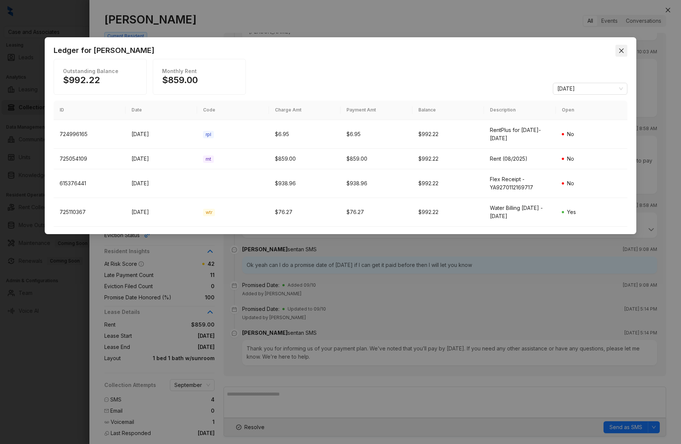
click at [624, 51] on span "Close" at bounding box center [622, 51] width 12 height 6
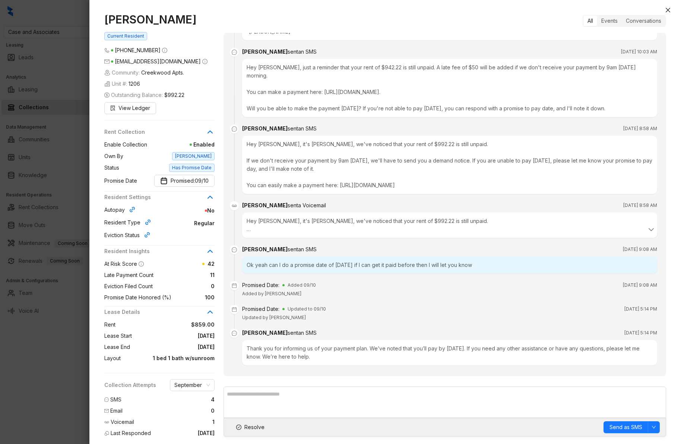
drag, startPoint x: 215, startPoint y: 211, endPoint x: 197, endPoint y: 211, distance: 17.9
click at [197, 211] on div "[PERSON_NAME] Current Resident [PHONE_NUMBER] [EMAIL_ADDRESS][DOMAIN_NAME] Comm…" at bounding box center [163, 226] width 119 height 427
drag, startPoint x: 214, startPoint y: 224, endPoint x: 196, endPoint y: 223, distance: 18.3
click at [196, 223] on span "Regular" at bounding box center [184, 223] width 61 height 8
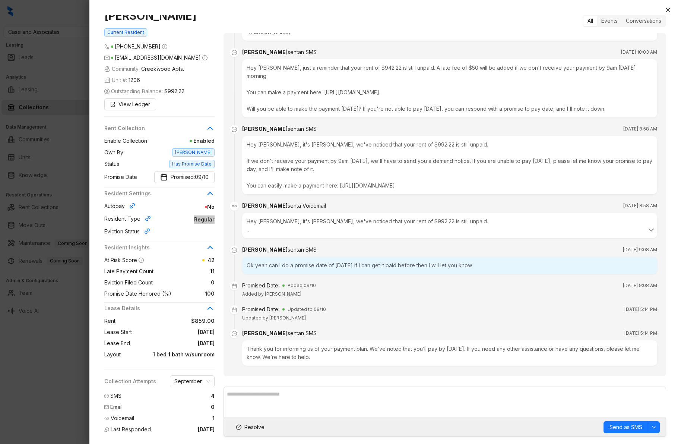
scroll to position [3600, 0]
click at [667, 10] on icon "close" at bounding box center [668, 10] width 4 height 4
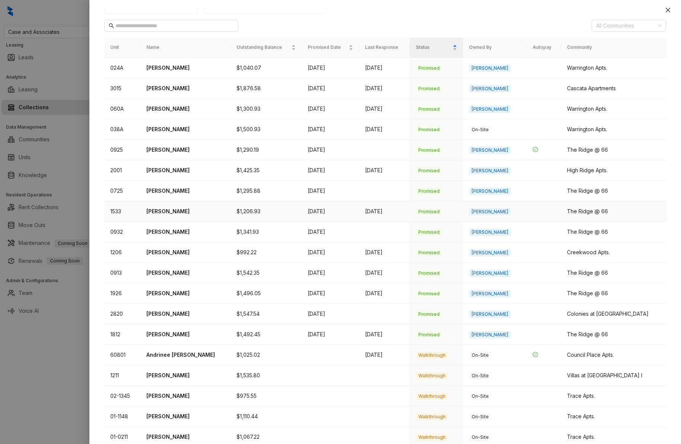
click at [169, 209] on p "[PERSON_NAME]" at bounding box center [185, 211] width 79 height 8
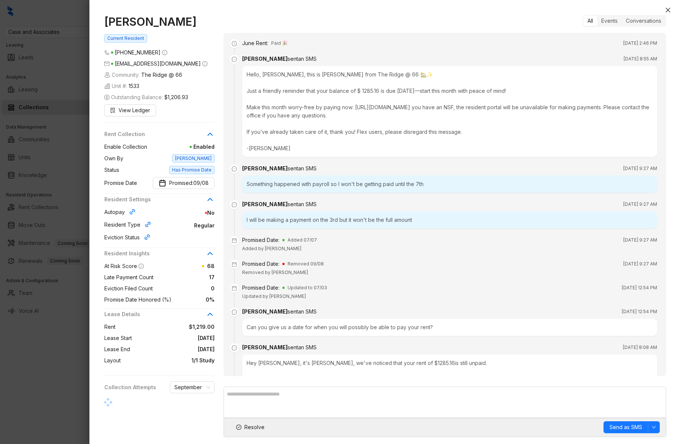
scroll to position [1751, 0]
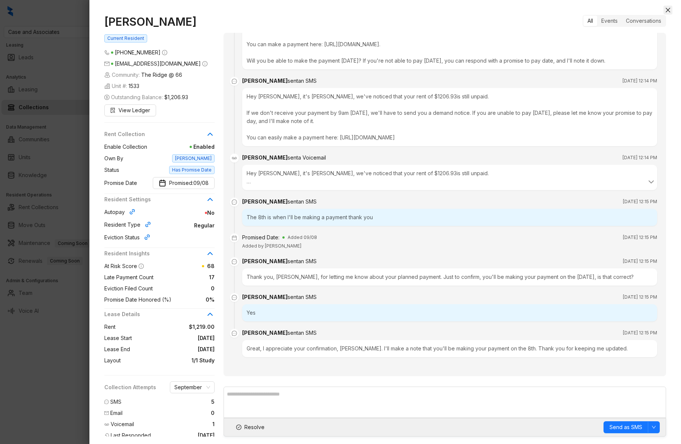
click at [667, 8] on icon "close" at bounding box center [668, 10] width 6 height 6
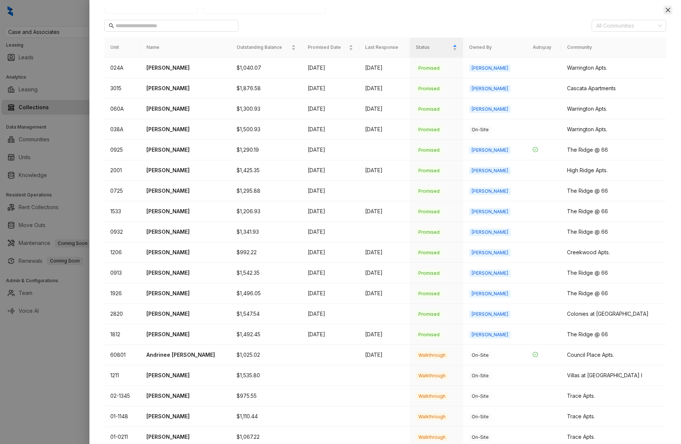
click at [668, 9] on icon "close" at bounding box center [668, 10] width 6 height 6
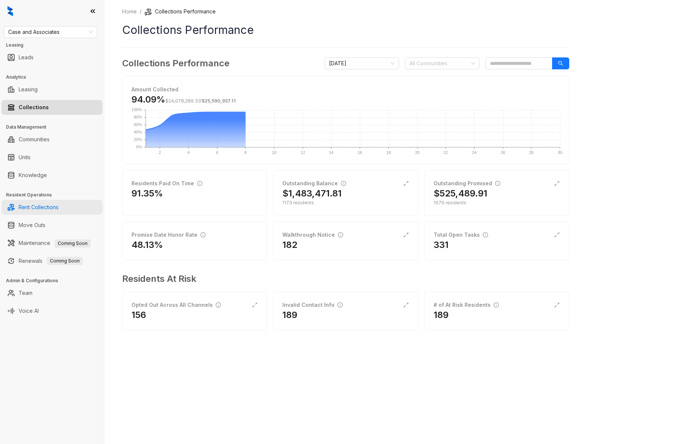
click at [37, 209] on link "Rent Collections" at bounding box center [39, 207] width 40 height 15
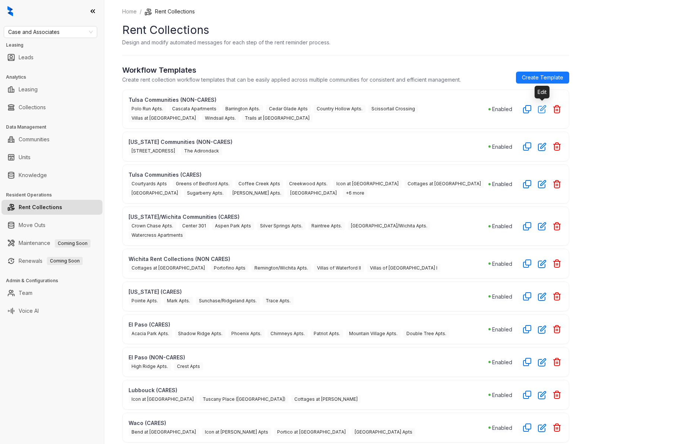
click at [541, 113] on icon "button" at bounding box center [541, 108] width 7 height 7
click at [542, 110] on icon "button" at bounding box center [541, 108] width 7 height 7
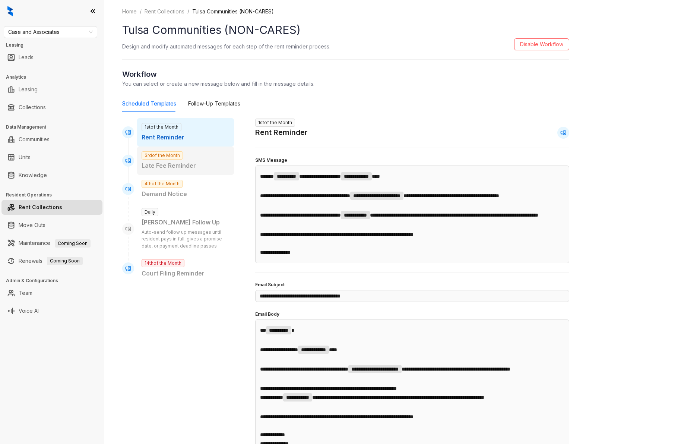
click at [227, 158] on div "3rd of the Month Late Fee Reminder" at bounding box center [185, 160] width 97 height 28
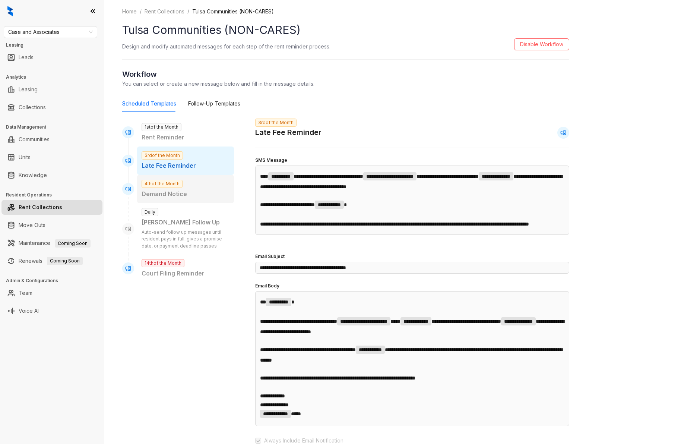
click at [203, 186] on div "4th of the Month Demand Notice" at bounding box center [185, 189] width 97 height 28
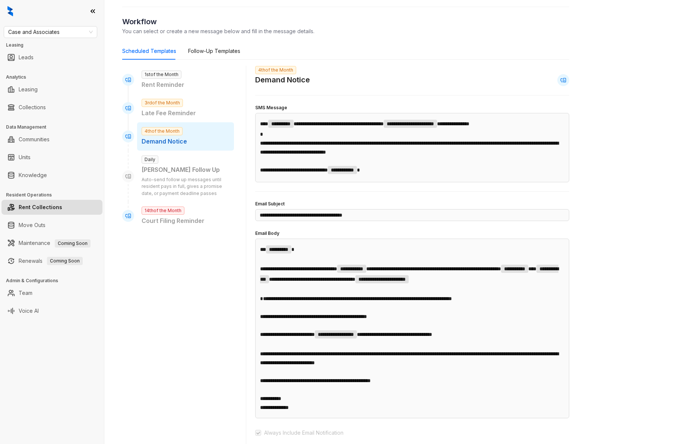
scroll to position [128, 0]
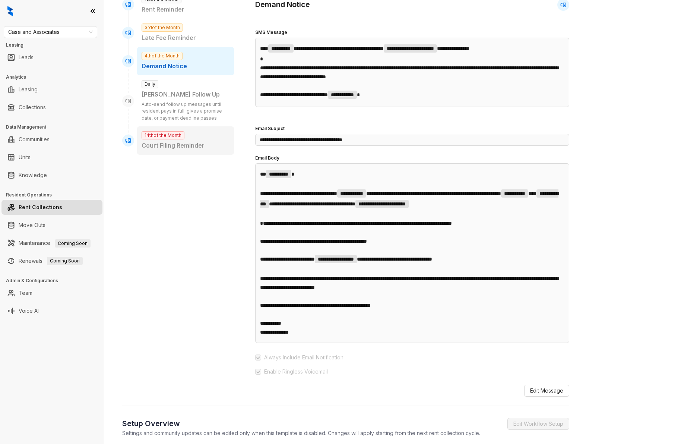
click at [212, 130] on div "14th of the Month Court Filing Reminder" at bounding box center [185, 140] width 97 height 28
type input "**********"
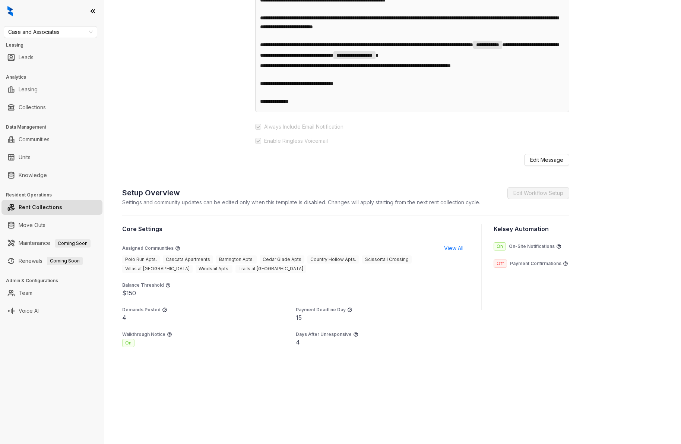
scroll to position [0, 0]
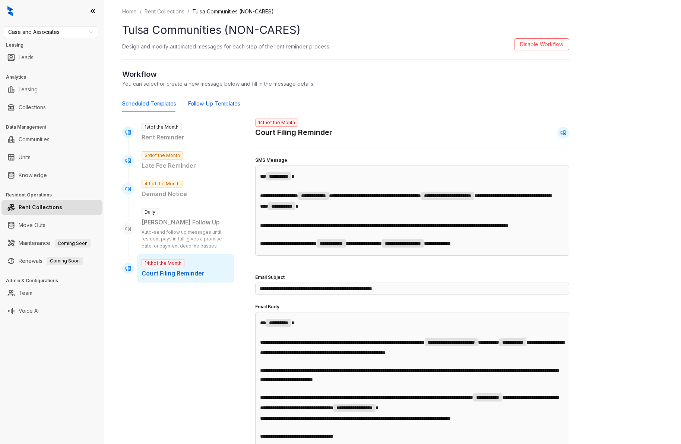
click at [212, 104] on div "Follow-Up Templates" at bounding box center [214, 103] width 52 height 8
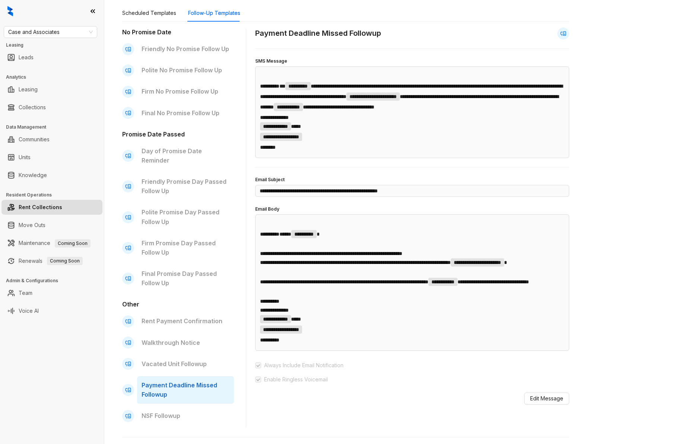
scroll to position [84, 0]
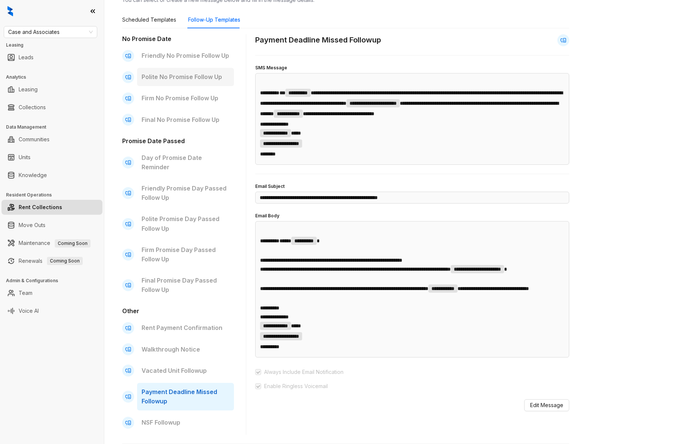
click at [163, 75] on p "Polite No Promise Follow Up" at bounding box center [186, 76] width 88 height 9
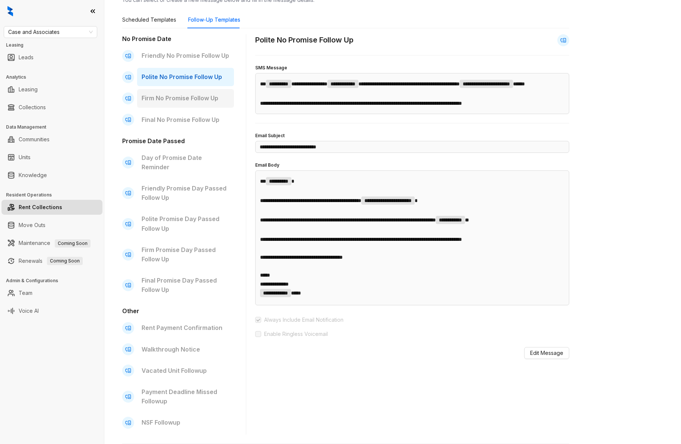
click at [166, 92] on div "Firm No Promise Follow Up" at bounding box center [185, 98] width 97 height 18
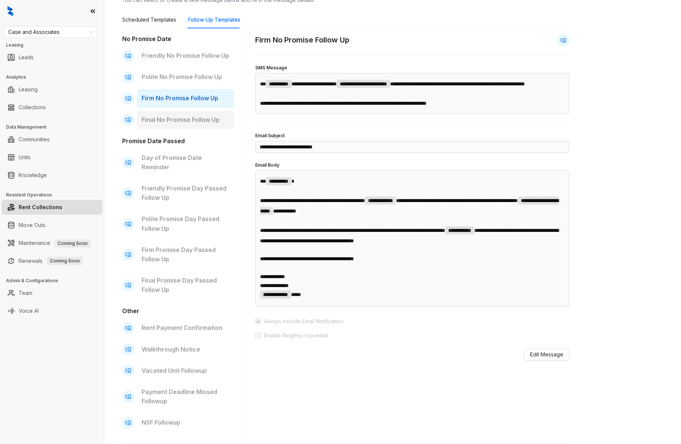
click at [176, 118] on p "Final No Promise Follow Up" at bounding box center [186, 119] width 88 height 9
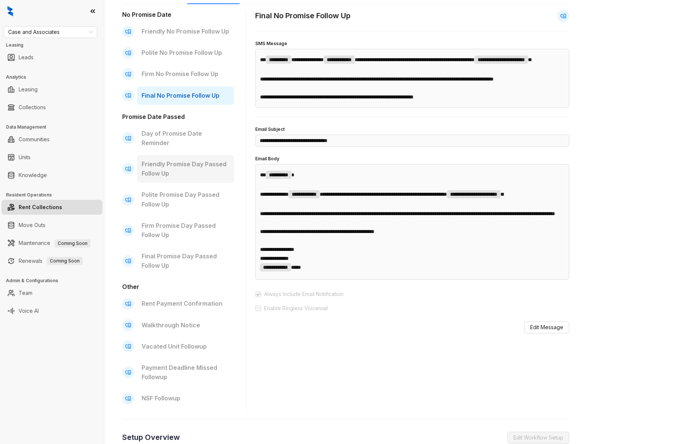
scroll to position [127, 0]
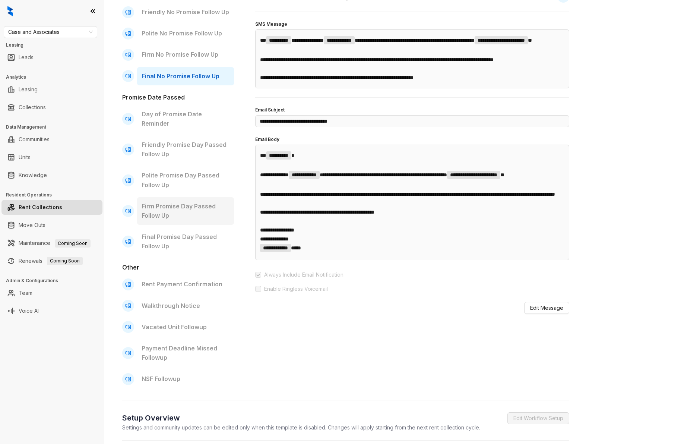
click at [182, 202] on p "Firm Promise Day Passed Follow Up" at bounding box center [186, 211] width 88 height 19
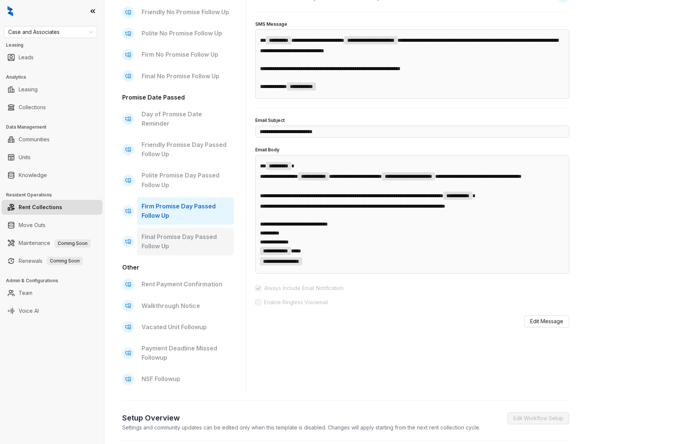
click at [172, 234] on p "Final Promise Day Passed Follow Up" at bounding box center [186, 241] width 88 height 19
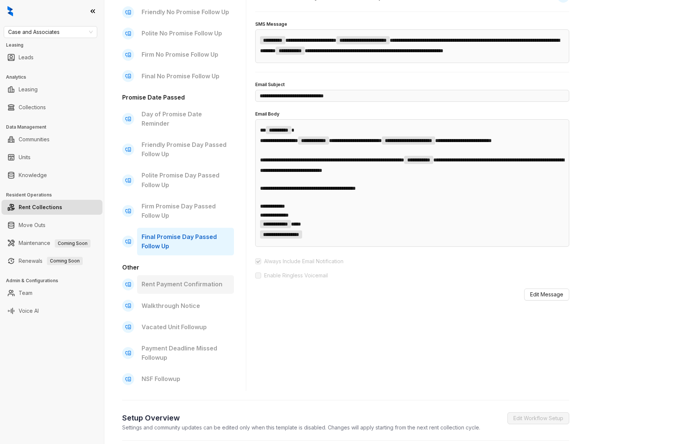
click at [198, 279] on p "Rent Payment Confirmation" at bounding box center [186, 283] width 88 height 9
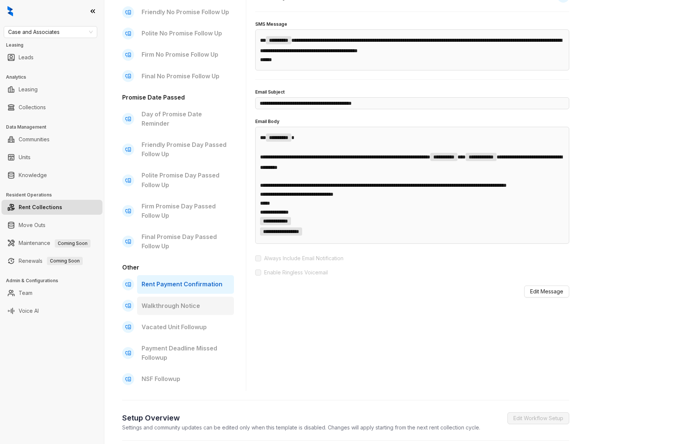
click at [189, 301] on p "Walkthrough Notice" at bounding box center [186, 305] width 88 height 9
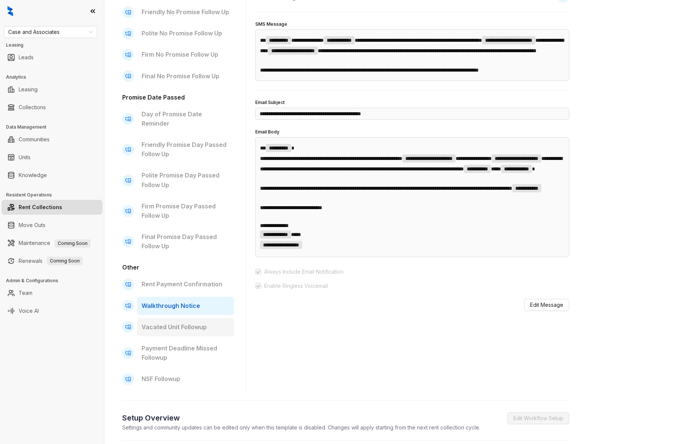
click at [188, 322] on p "Vacated Unit Followup" at bounding box center [186, 326] width 88 height 9
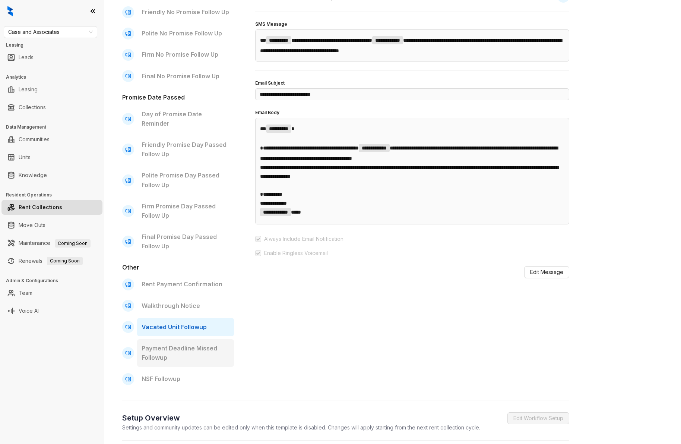
click at [183, 344] on p "Payment Deadline Missed Followup" at bounding box center [186, 353] width 88 height 19
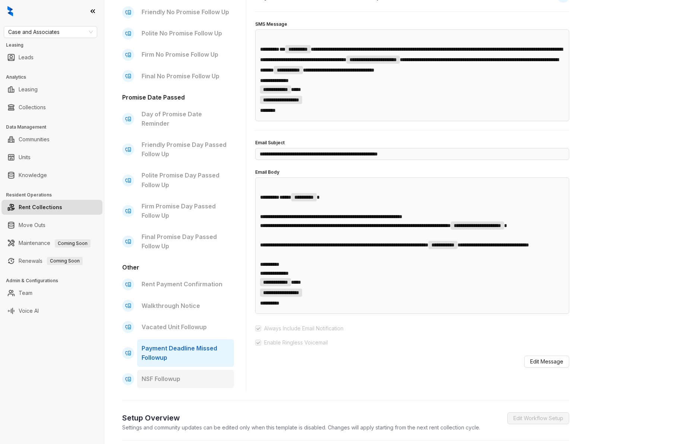
click at [182, 374] on p "NSF Followup" at bounding box center [186, 378] width 88 height 9
type input "**********"
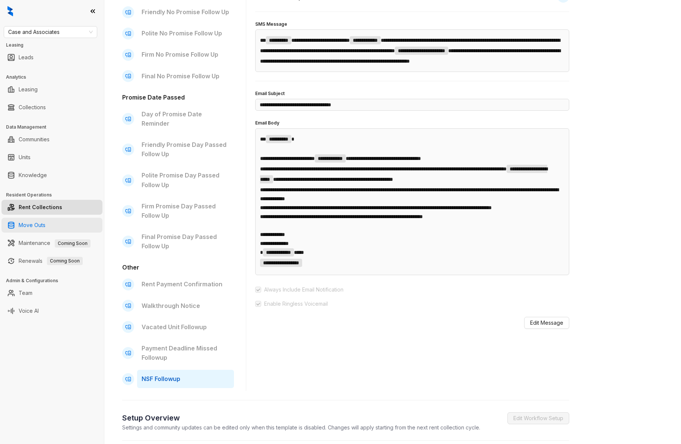
click at [38, 223] on link "Move Outs" at bounding box center [32, 225] width 27 height 15
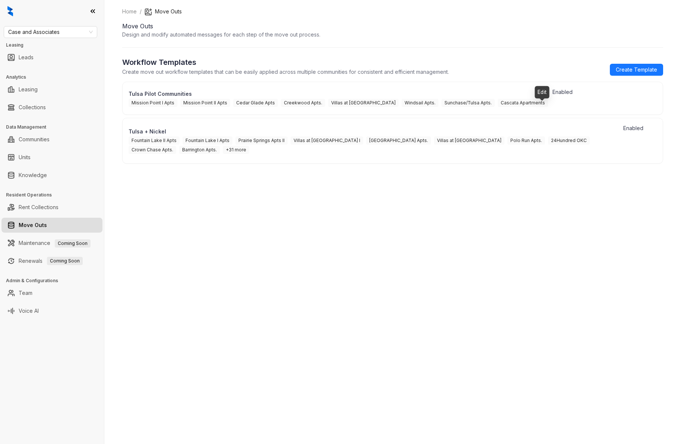
click at [568, 106] on icon "button" at bounding box center [572, 102] width 9 height 9
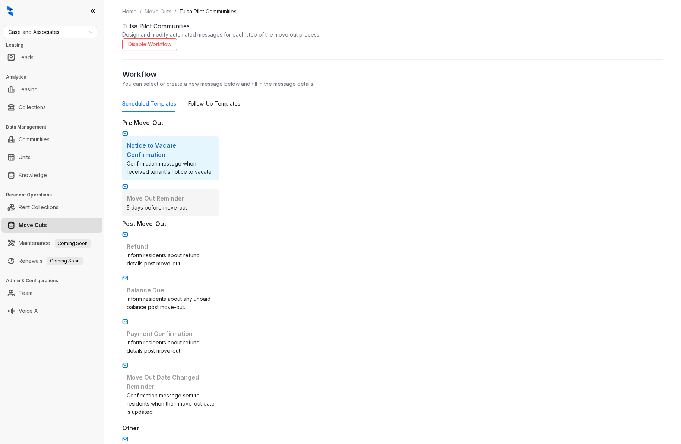
click at [194, 189] on div "Move Out Reminder 5 days before move-out" at bounding box center [170, 202] width 97 height 26
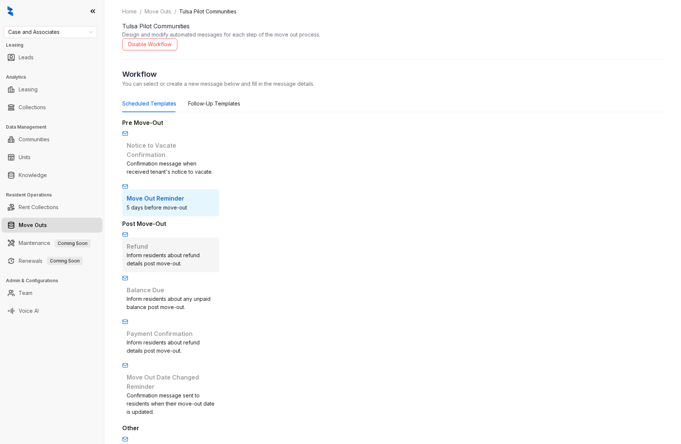
click at [162, 242] on p "Refund" at bounding box center [171, 246] width 88 height 9
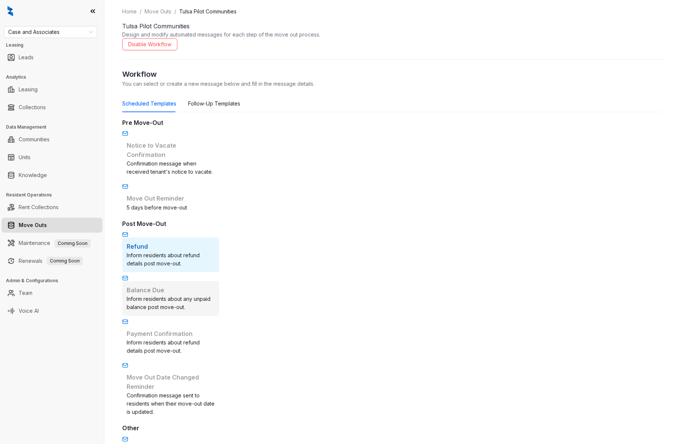
click at [172, 295] on div "Inform residents about any unpaid balance post move-out." at bounding box center [171, 303] width 88 height 16
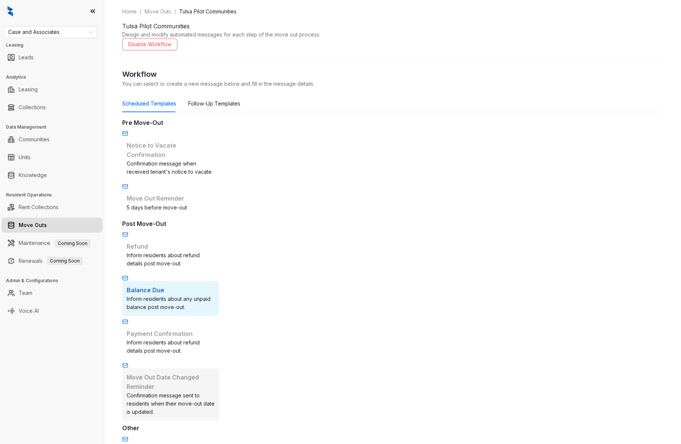
click at [184, 373] on p "Move Out Date Changed Reminder" at bounding box center [171, 382] width 88 height 19
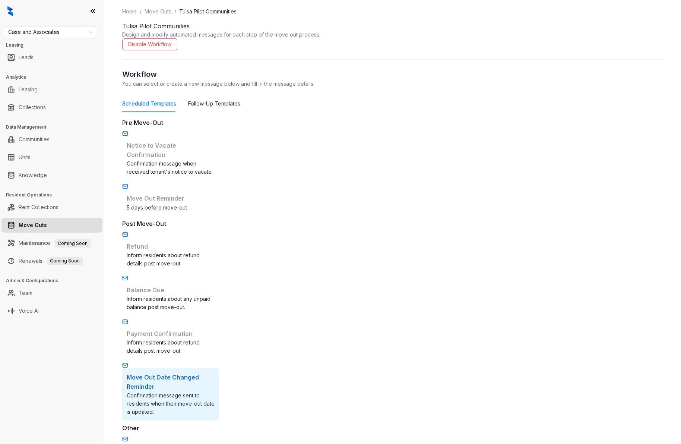
type input "**********"
click at [205, 107] on div "Follow-Up Templates" at bounding box center [214, 103] width 52 height 8
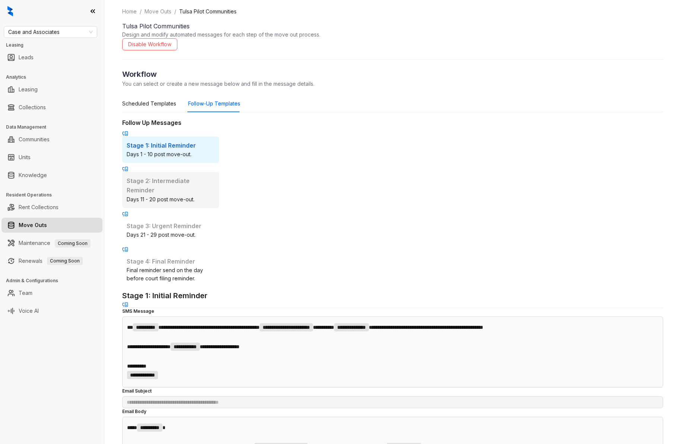
click at [206, 182] on p "Stage 2: Intermediate Reminder" at bounding box center [171, 185] width 88 height 19
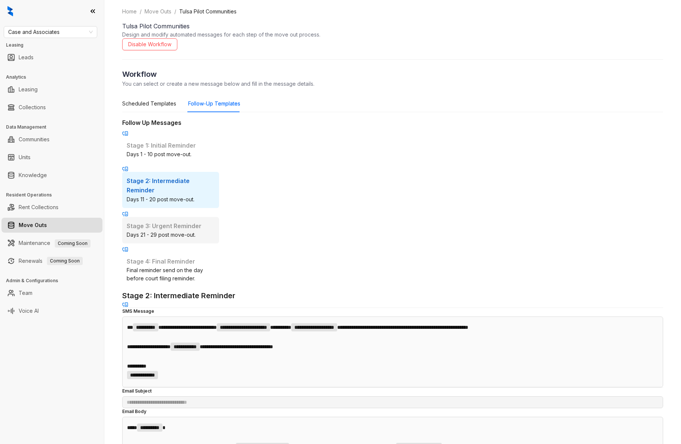
click at [206, 221] on p "Stage 3: Urgent Reminder" at bounding box center [171, 225] width 88 height 9
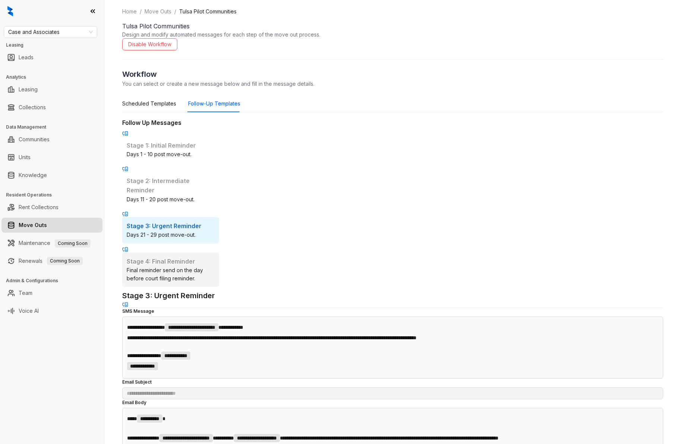
click at [196, 266] on div "Final reminder send on the day before court filing reminder." at bounding box center [171, 274] width 88 height 16
type input "**********"
